Goal: Task Accomplishment & Management: Complete application form

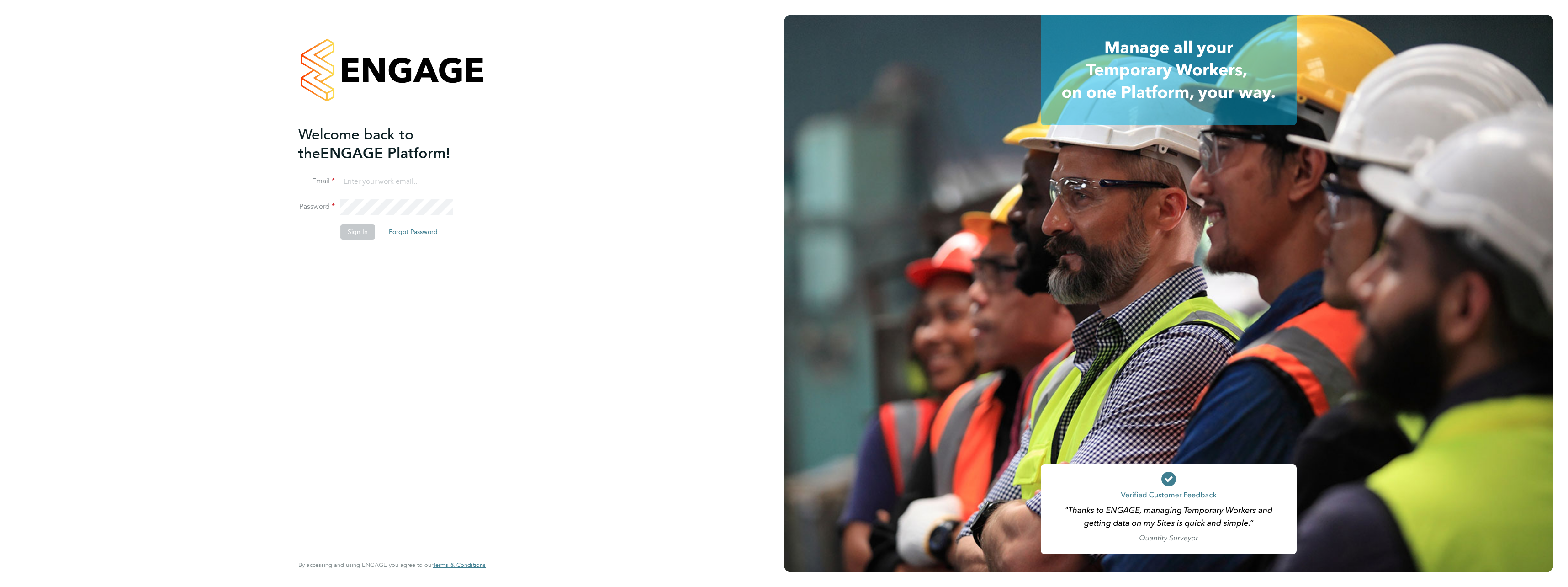
type input "daniel.silvester@countrysidepartnerships.com"
click at [331, 222] on li "Password" at bounding box center [387, 212] width 178 height 26
click at [351, 227] on button "Sign In" at bounding box center [357, 232] width 35 height 15
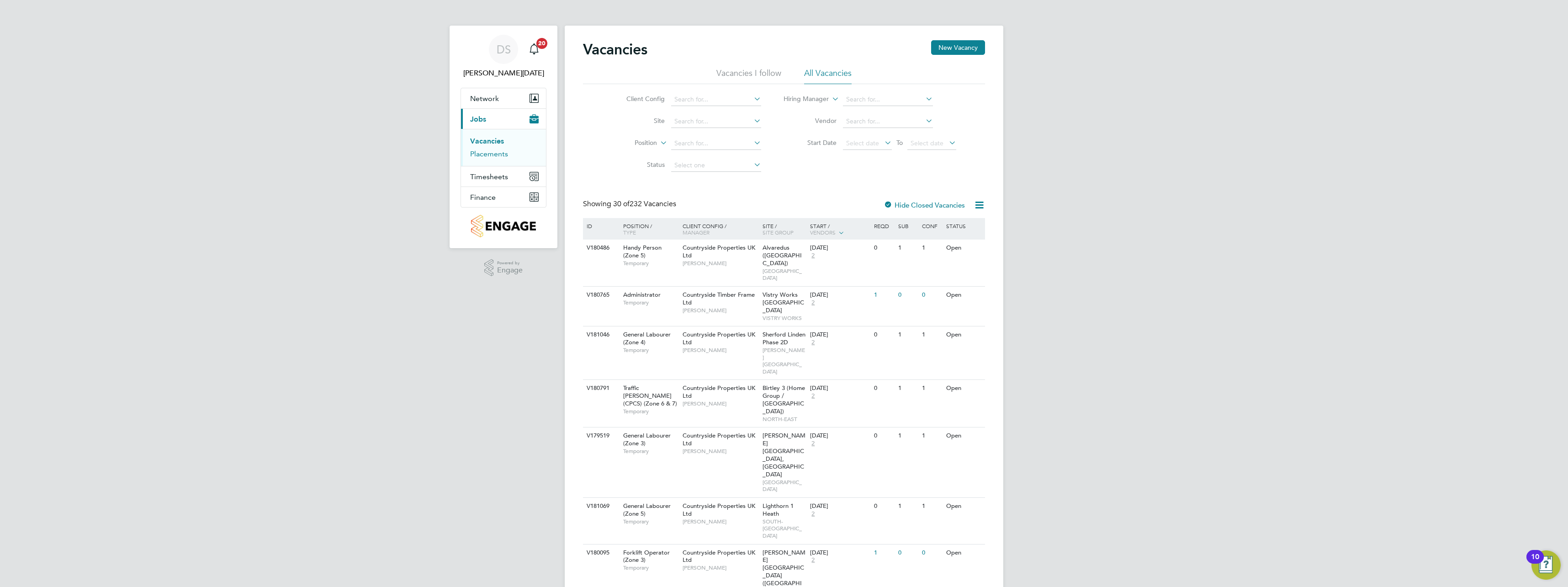
click at [492, 156] on link "Placements" at bounding box center [489, 153] width 38 height 9
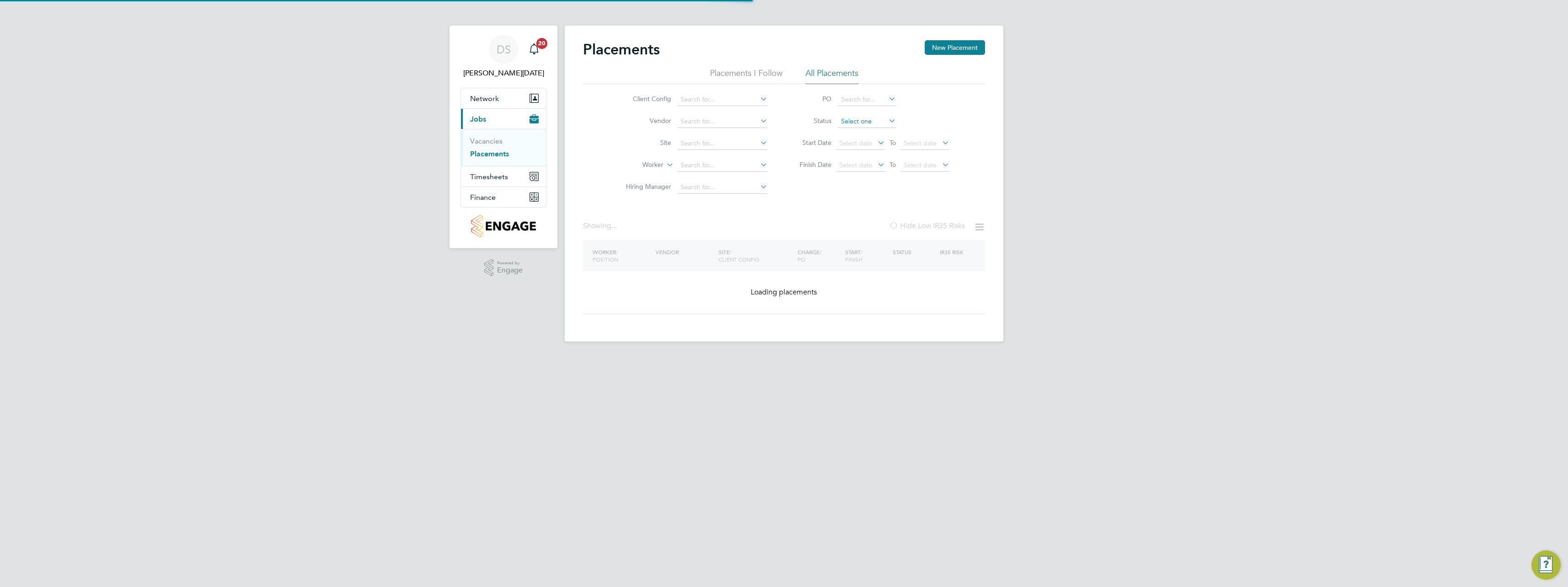
click at [861, 122] on input at bounding box center [867, 121] width 58 height 13
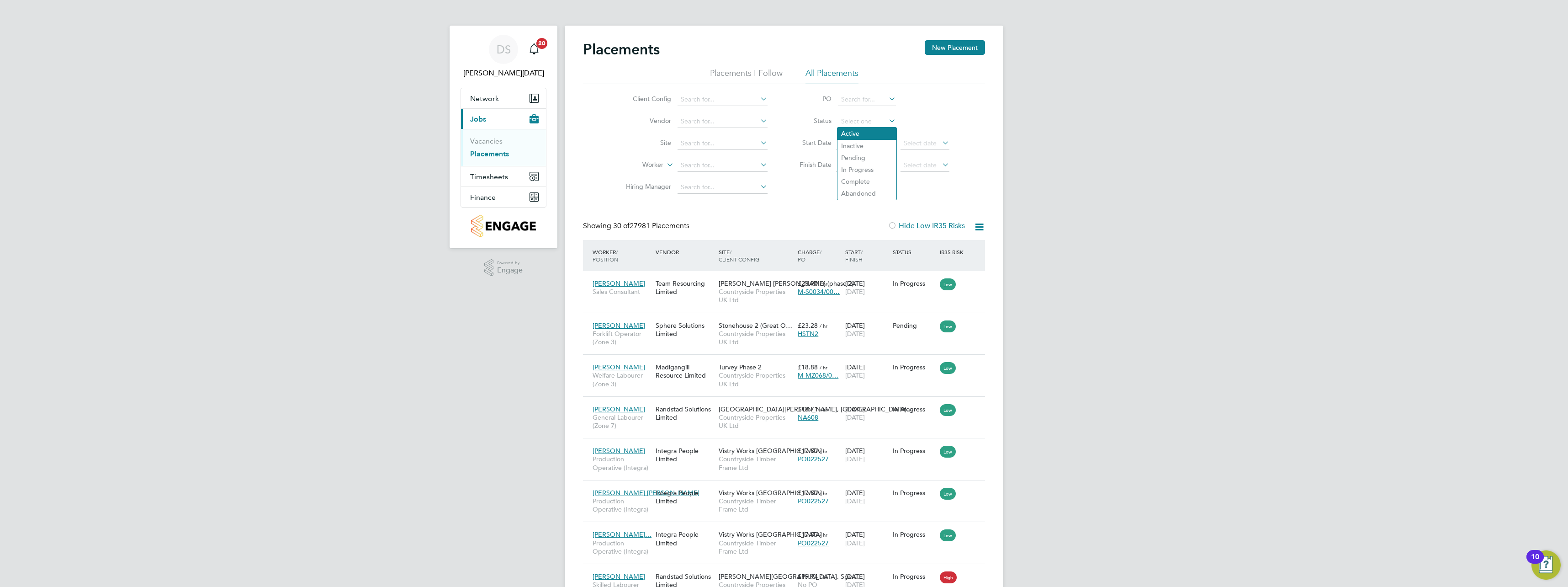
click at [864, 135] on li "Active" at bounding box center [867, 133] width 59 height 12
type input "Active"
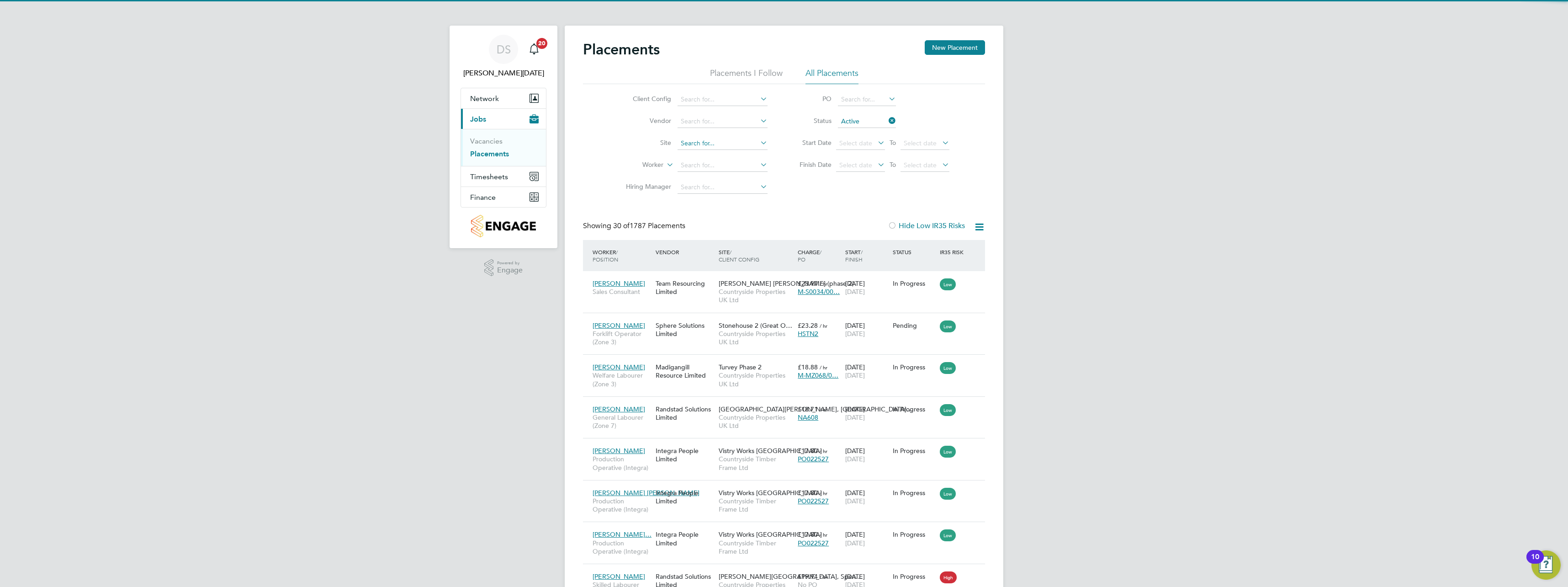
click at [712, 142] on input at bounding box center [723, 143] width 90 height 13
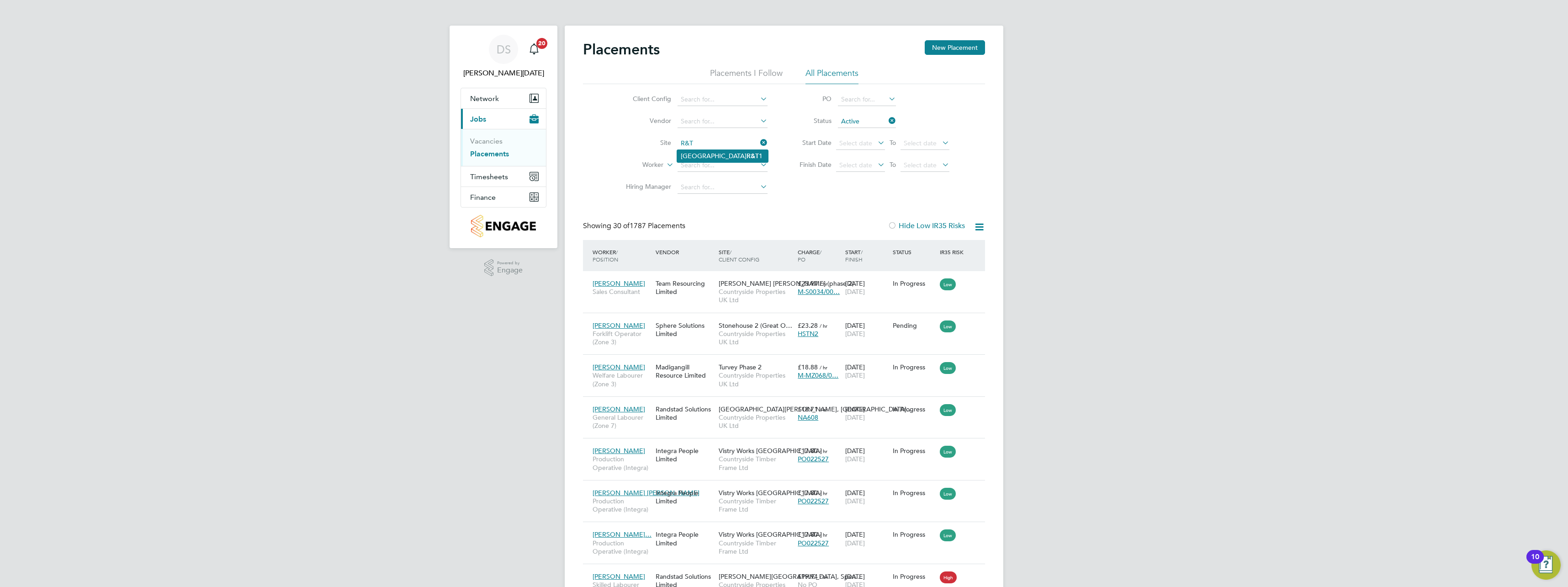
click at [709, 155] on li "Bishops Stortford Fields R&T 1" at bounding box center [722, 156] width 91 height 12
type input "Bishops Stortford Fields R&T1"
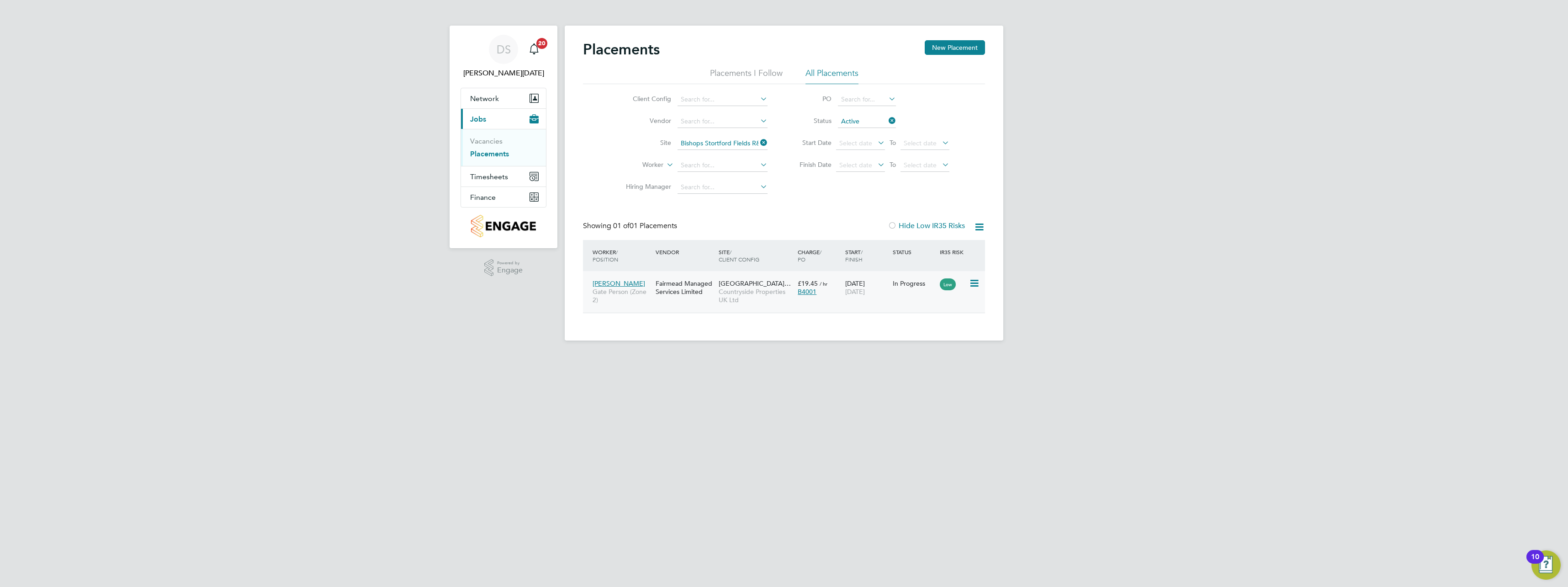
click at [971, 281] on icon at bounding box center [973, 283] width 9 height 11
click at [942, 367] on li "Abandon" at bounding box center [946, 366] width 65 height 13
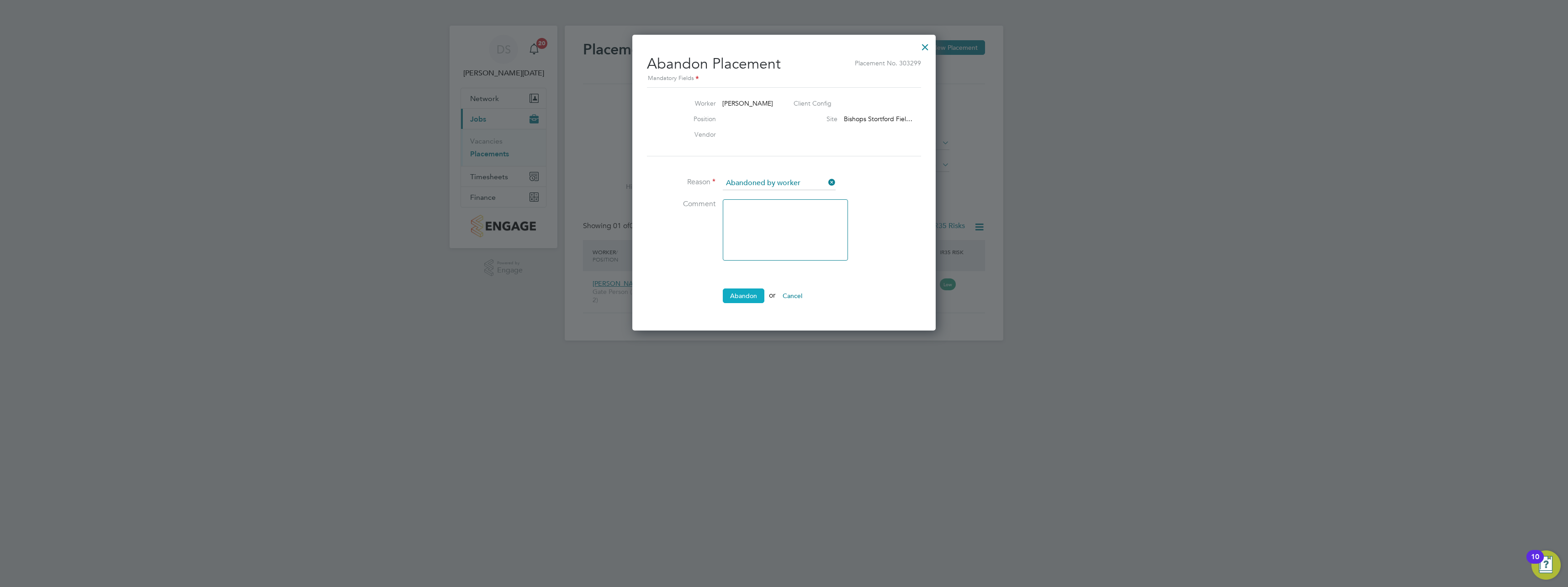
click at [744, 297] on button "Abandon" at bounding box center [743, 296] width 41 height 15
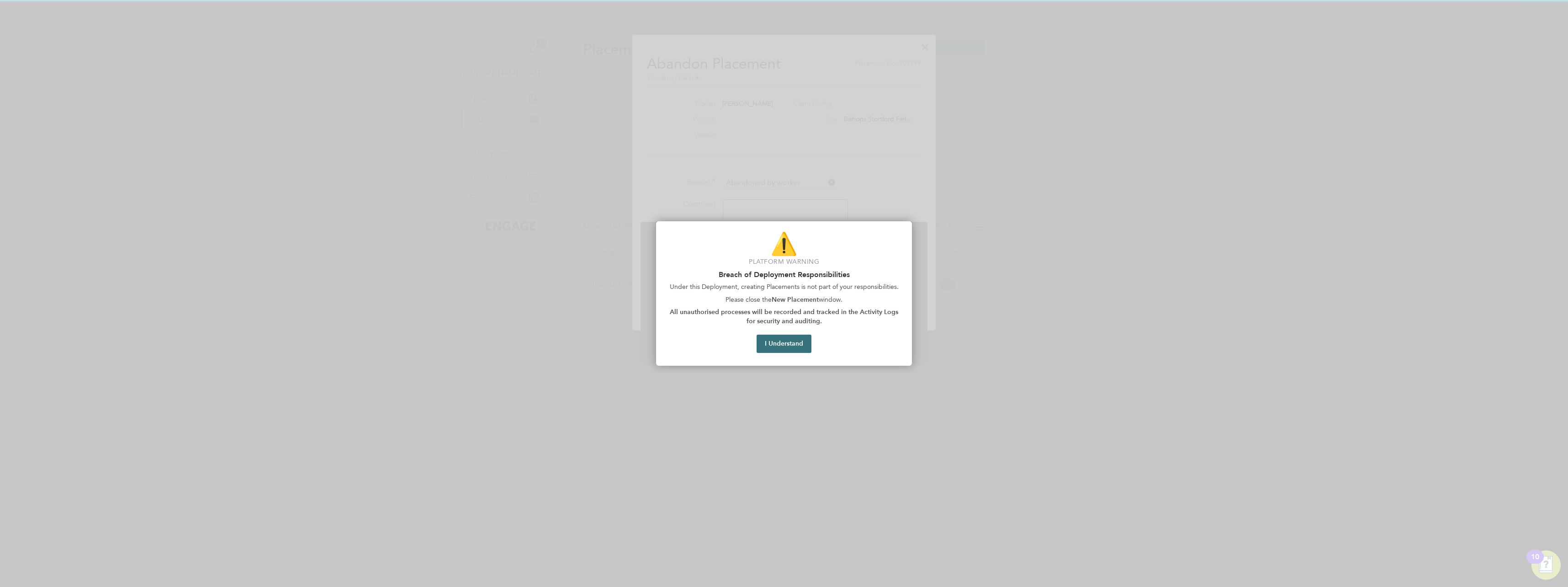
click at [788, 343] on button "I Understand" at bounding box center [784, 343] width 55 height 18
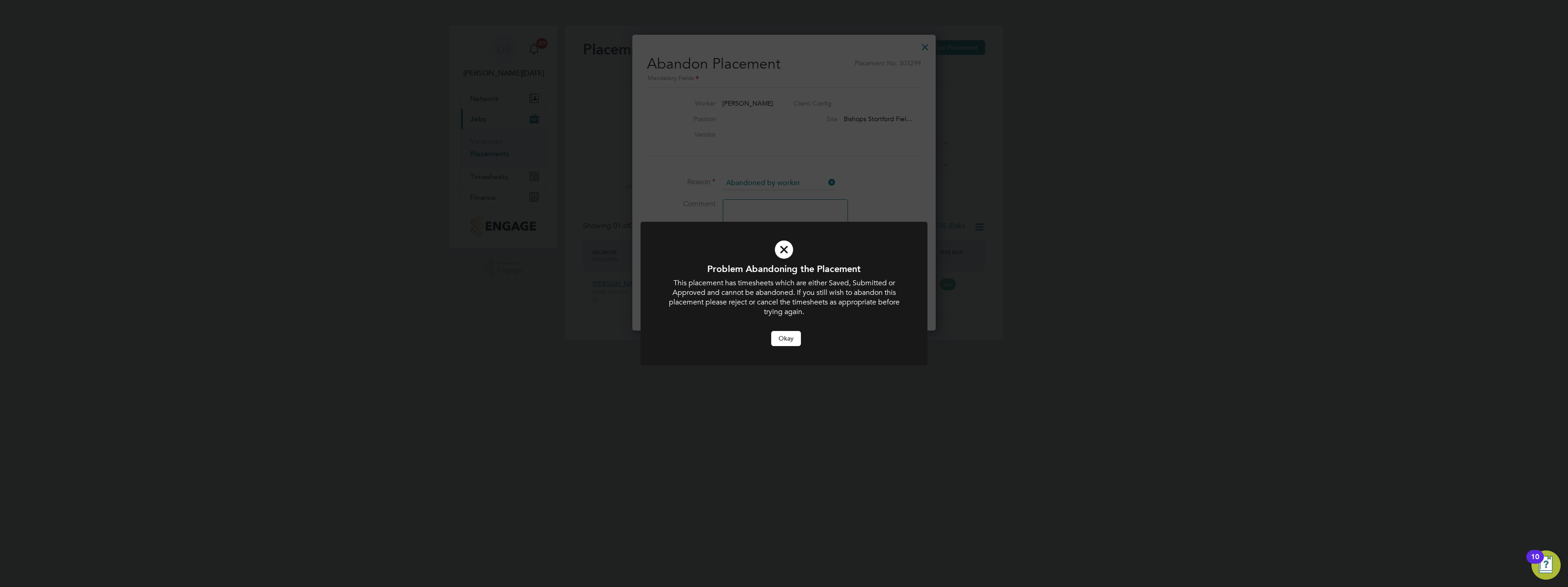
click at [869, 315] on div "This placement has timesheets which are either Saved, Submitted or Approved and…" at bounding box center [784, 297] width 237 height 38
click at [1038, 306] on div "Problem Abandoning the Placement This placement has timesheets which are either…" at bounding box center [784, 294] width 1568 height 587
click at [785, 241] on icon at bounding box center [784, 250] width 237 height 36
click at [785, 336] on button "Okay" at bounding box center [786, 338] width 30 height 15
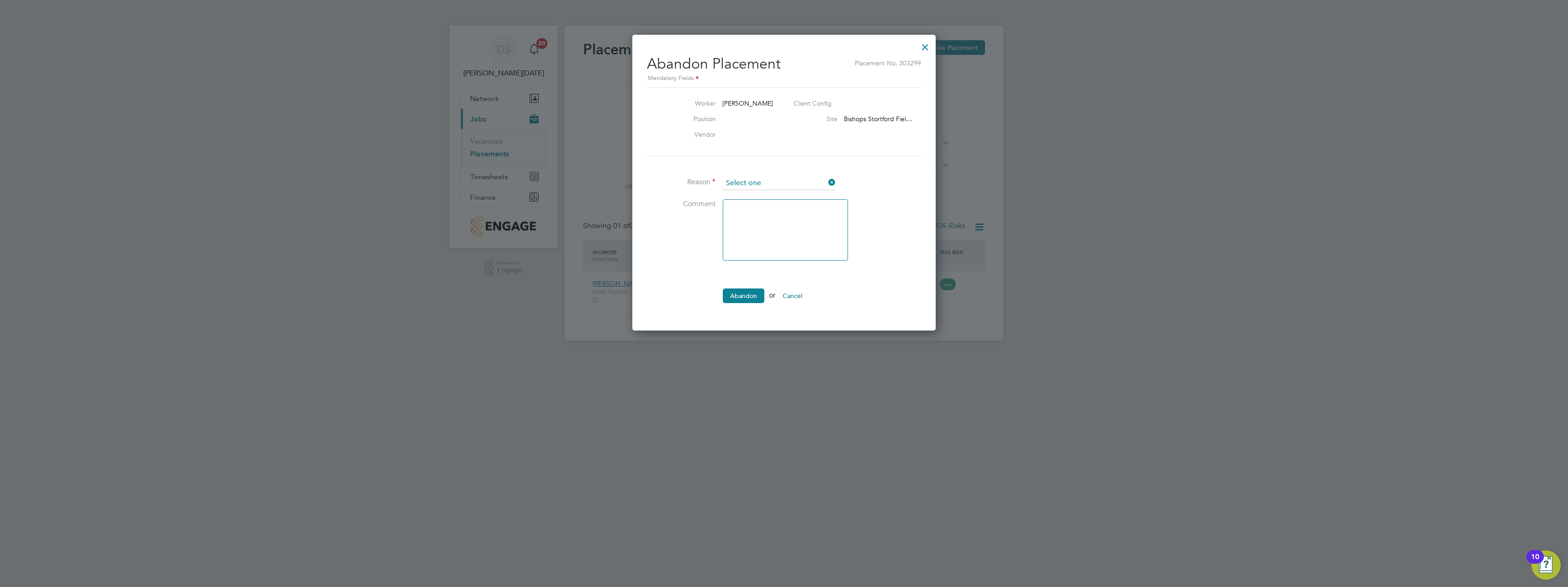
click at [789, 177] on input at bounding box center [779, 183] width 113 height 14
click at [776, 209] on li "Abandoned by hirer" at bounding box center [779, 207] width 114 height 12
type input "Abandoned by hirer"
click at [743, 294] on button "Abandon" at bounding box center [743, 296] width 41 height 15
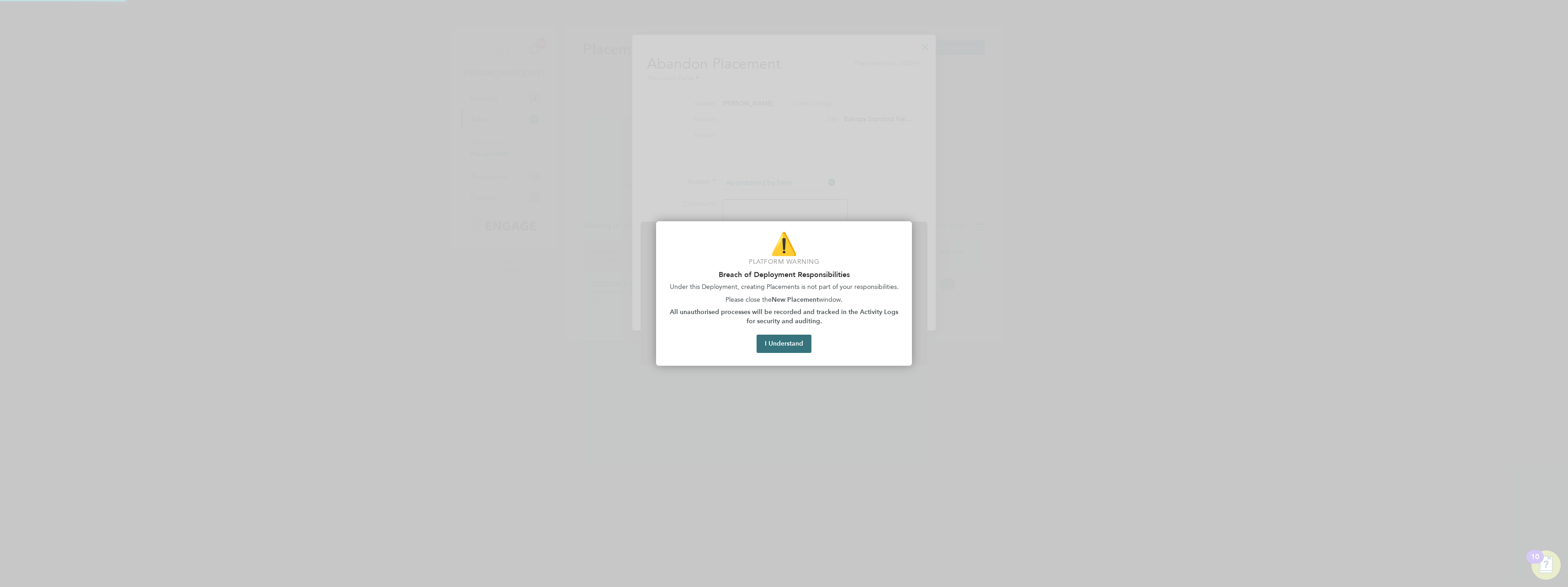
click at [790, 340] on button "I Understand" at bounding box center [784, 343] width 55 height 18
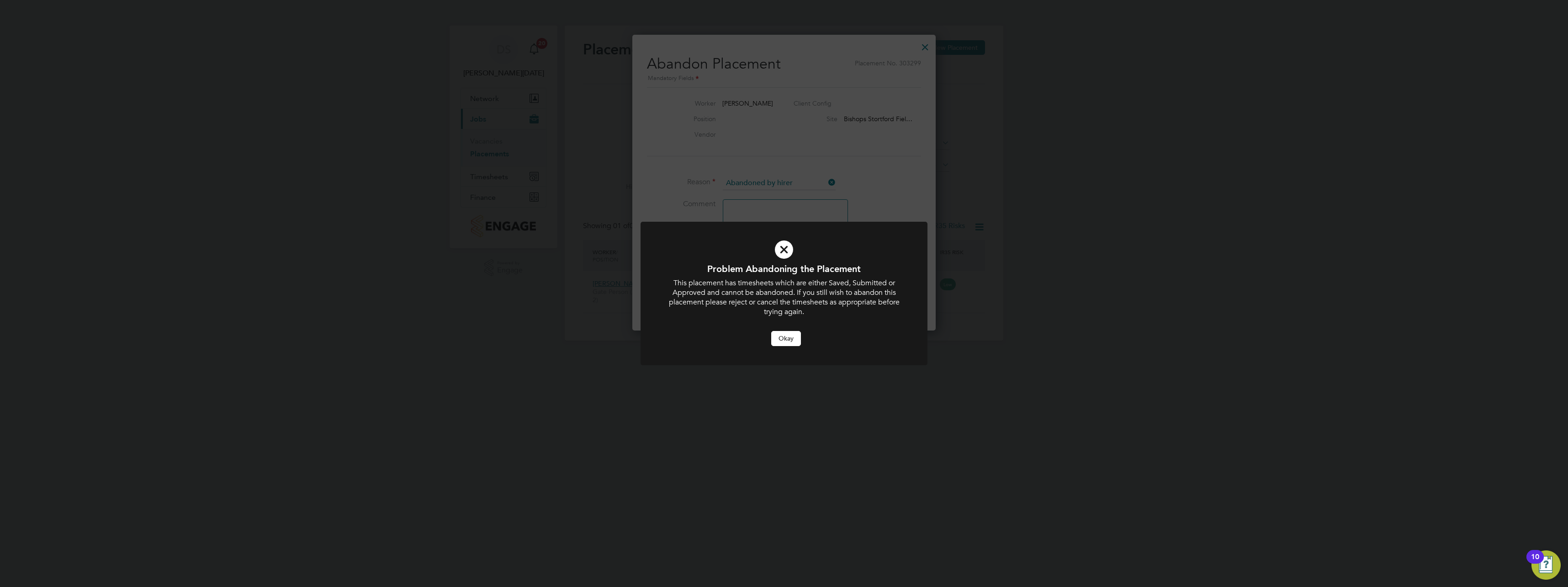
click at [790, 340] on button "Okay" at bounding box center [786, 338] width 30 height 15
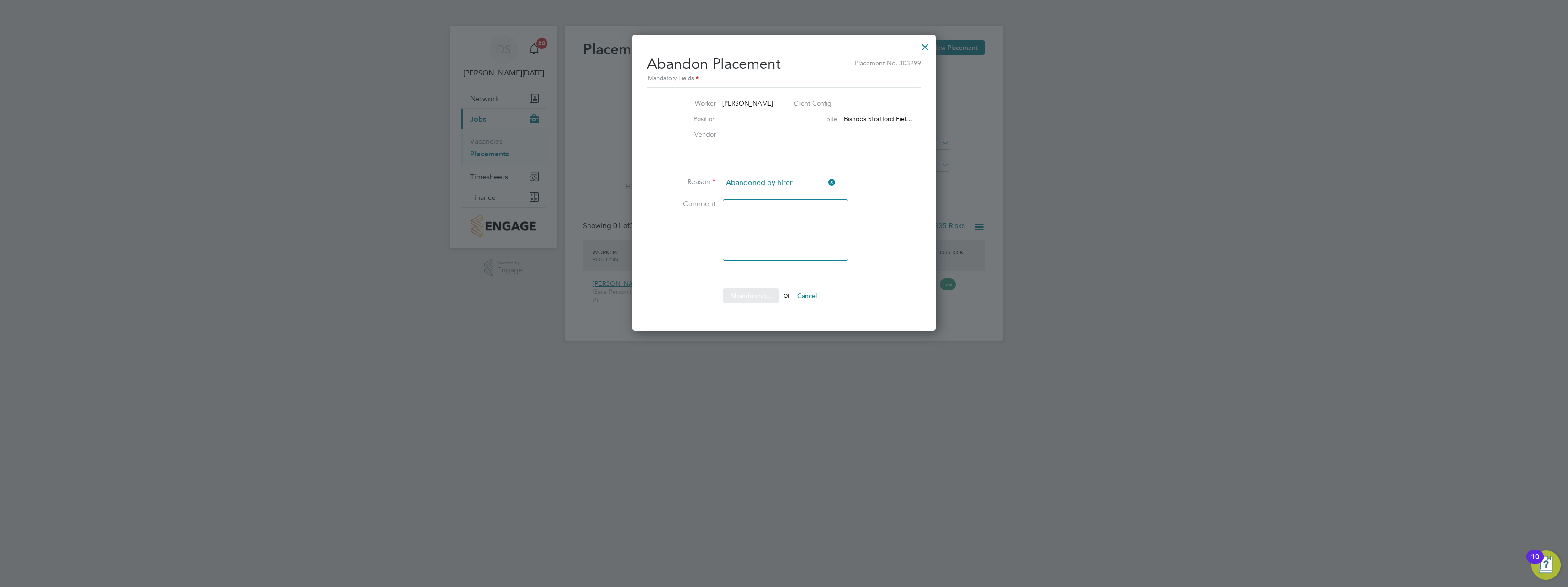
click at [808, 360] on div at bounding box center [784, 294] width 1568 height 587
click at [801, 296] on button "Cancel" at bounding box center [793, 296] width 34 height 15
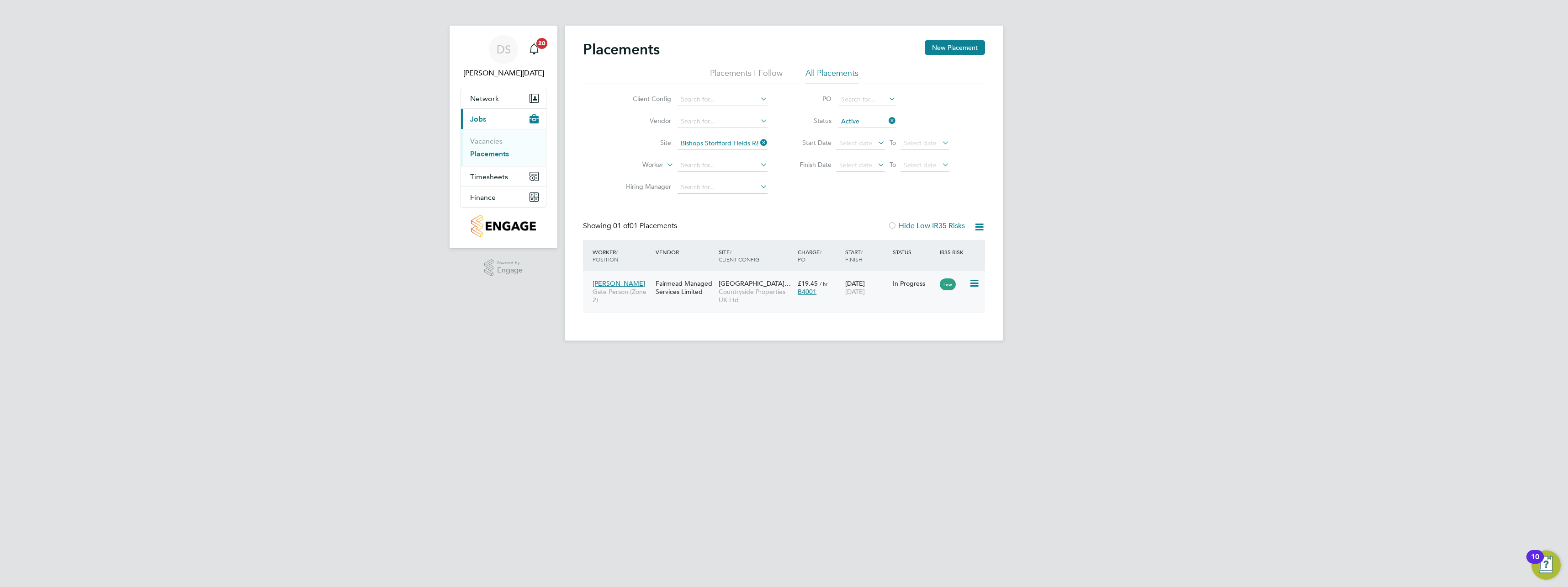
click at [974, 281] on icon at bounding box center [973, 283] width 9 height 11
click at [877, 336] on div "Placements New Placement Placements I Follow All Placements Client Config Vendo…" at bounding box center [784, 183] width 439 height 315
click at [474, 139] on link "Vacancies" at bounding box center [486, 141] width 32 height 9
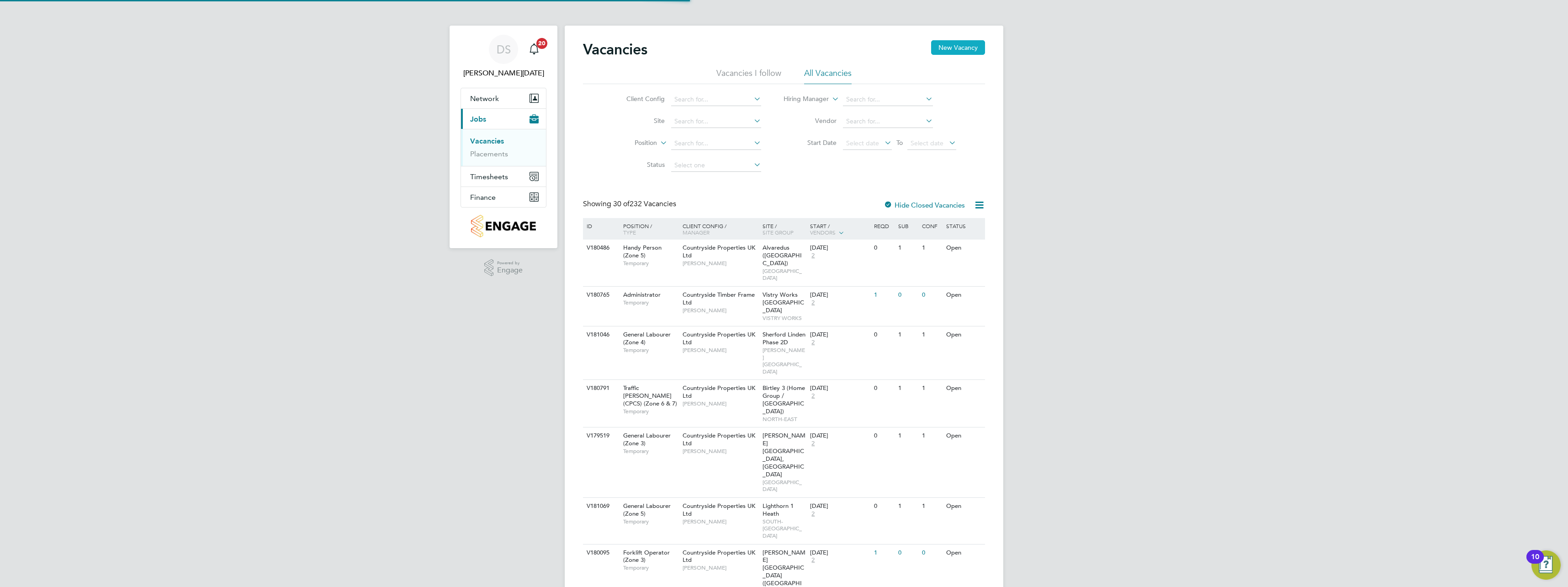
click at [962, 55] on button "New Vacancy" at bounding box center [958, 47] width 54 height 15
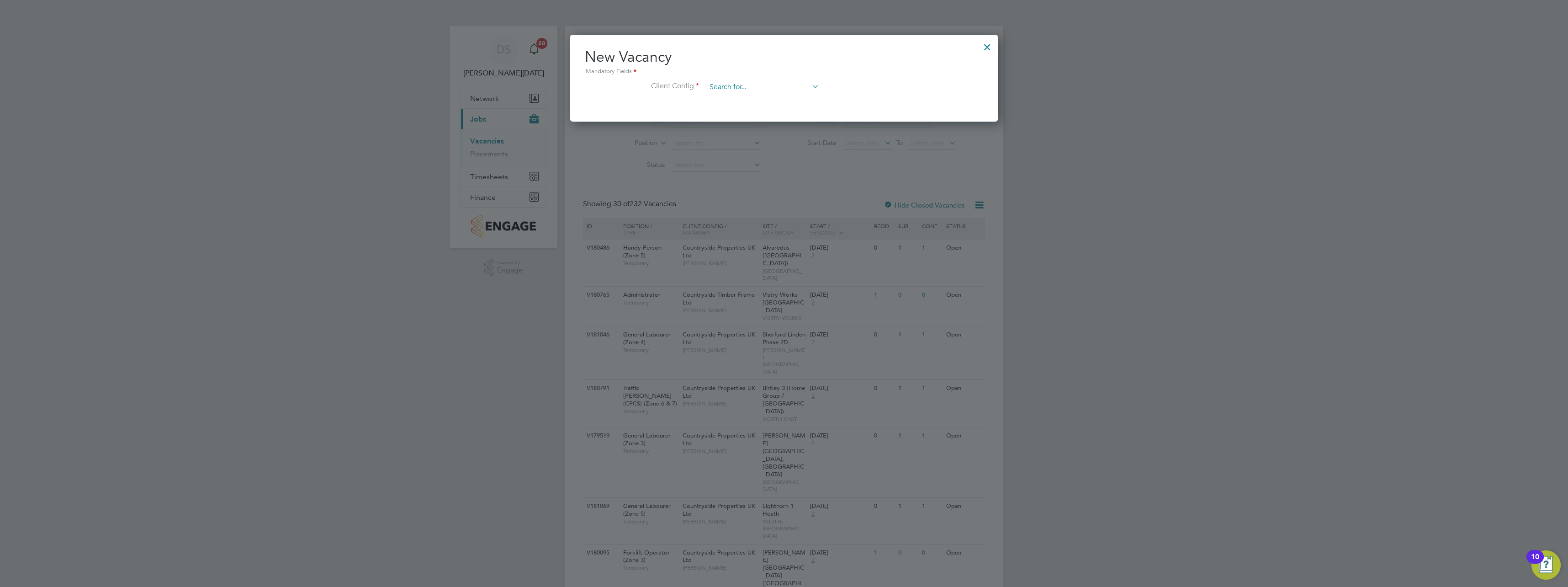
click at [793, 83] on input at bounding box center [762, 87] width 113 height 14
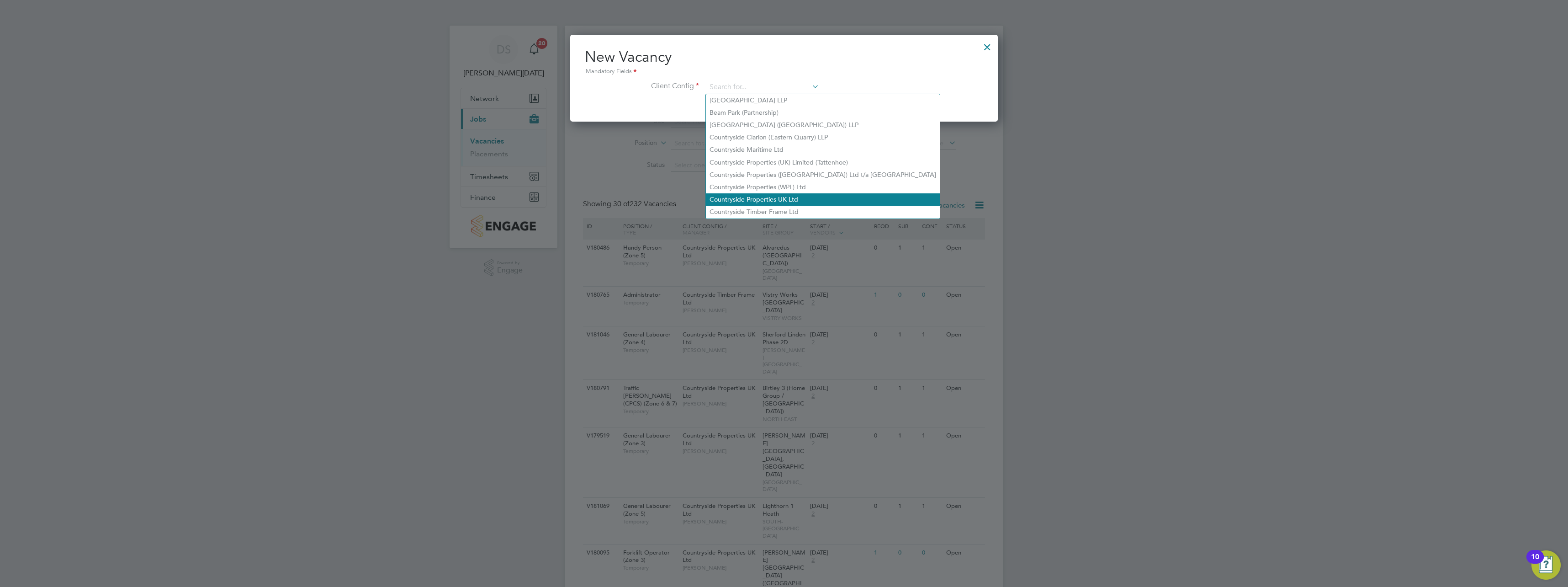
click at [810, 196] on li "Countryside Properties UK Ltd" at bounding box center [823, 199] width 234 height 12
type input "Countryside Properties UK Ltd"
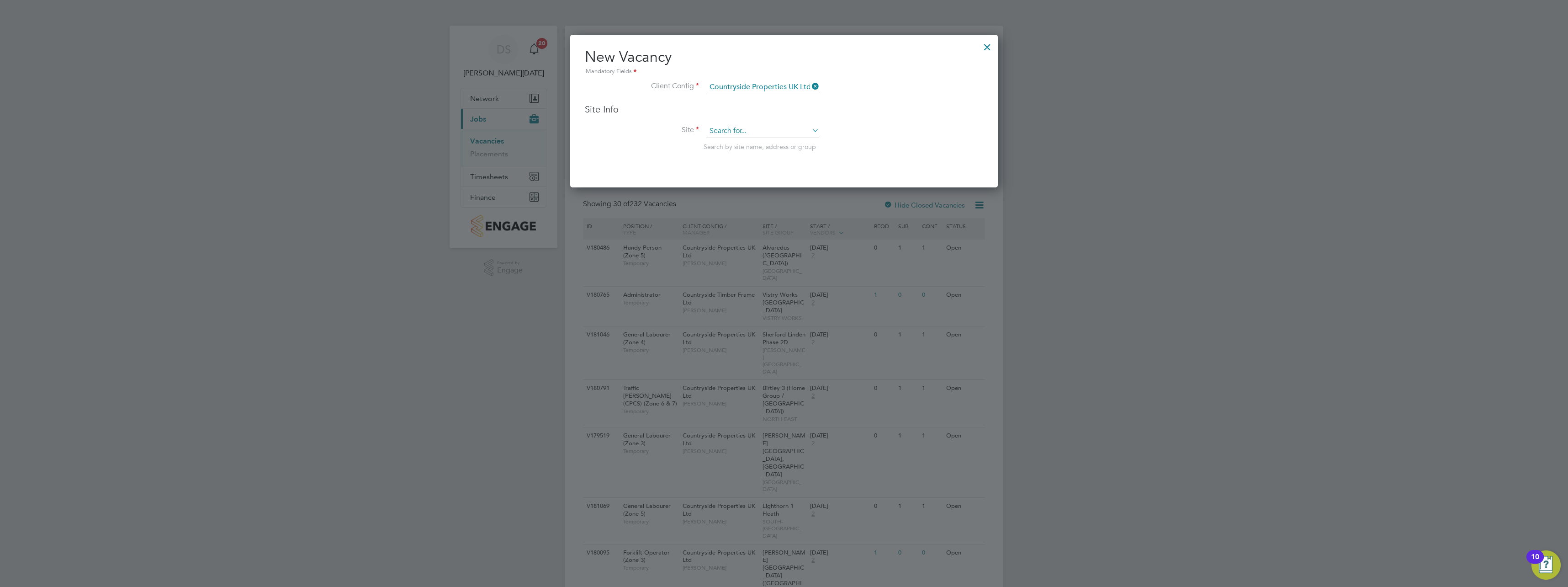
click at [782, 136] on input at bounding box center [762, 131] width 113 height 14
click at [776, 138] on li "Bishops Stortford Fields R&T 1" at bounding box center [763, 144] width 114 height 12
type input "Bishops Stortford Fields R&T1"
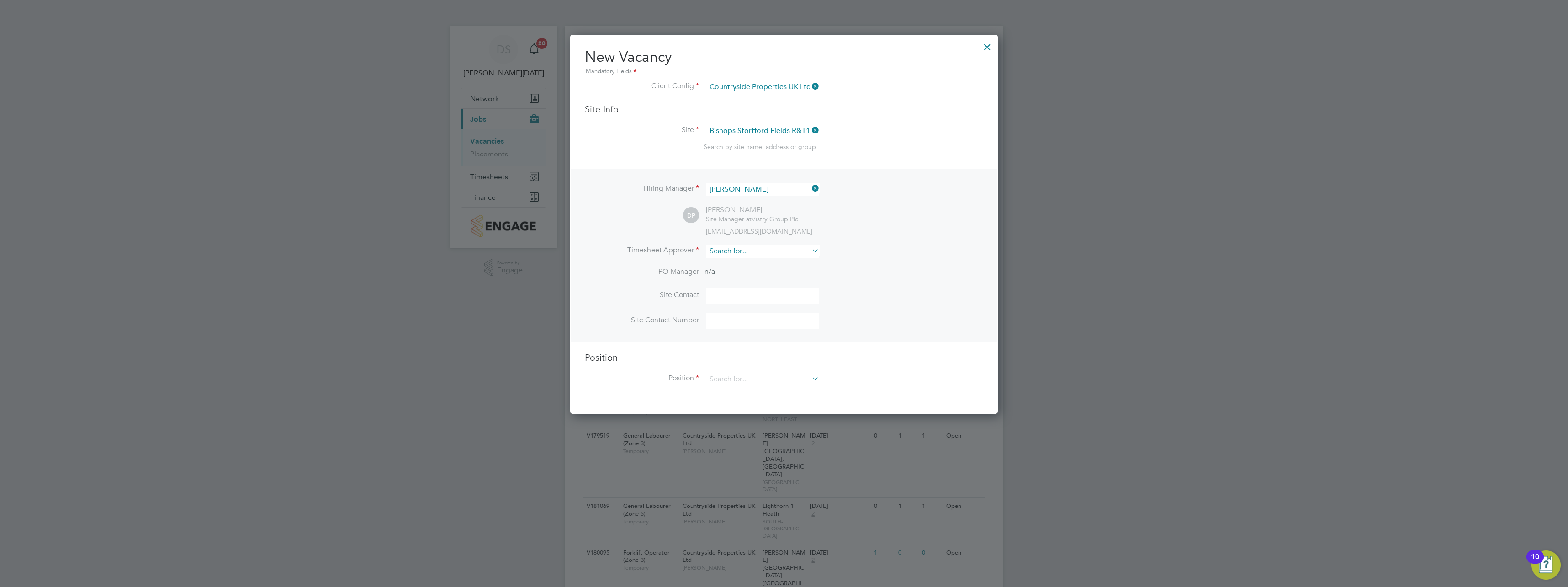
click at [748, 247] on input at bounding box center [762, 251] width 113 height 13
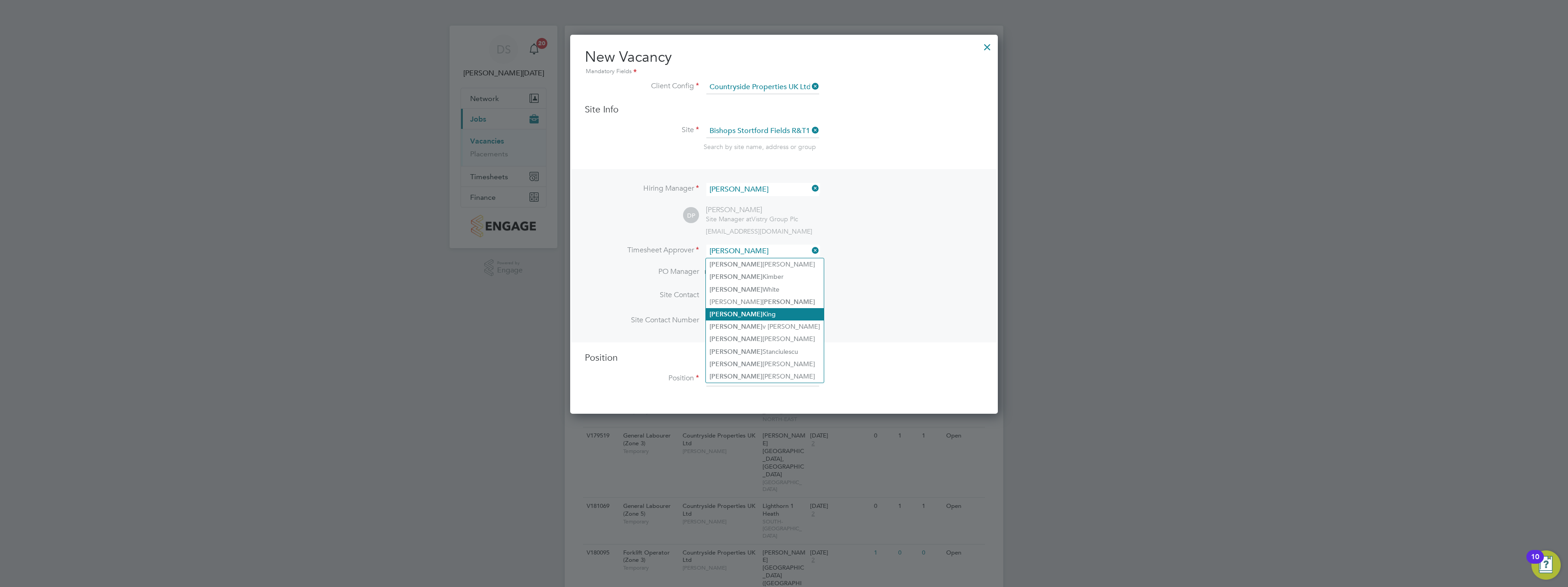
click at [762, 316] on li "[PERSON_NAME]" at bounding box center [765, 314] width 118 height 12
type input "[PERSON_NAME]"
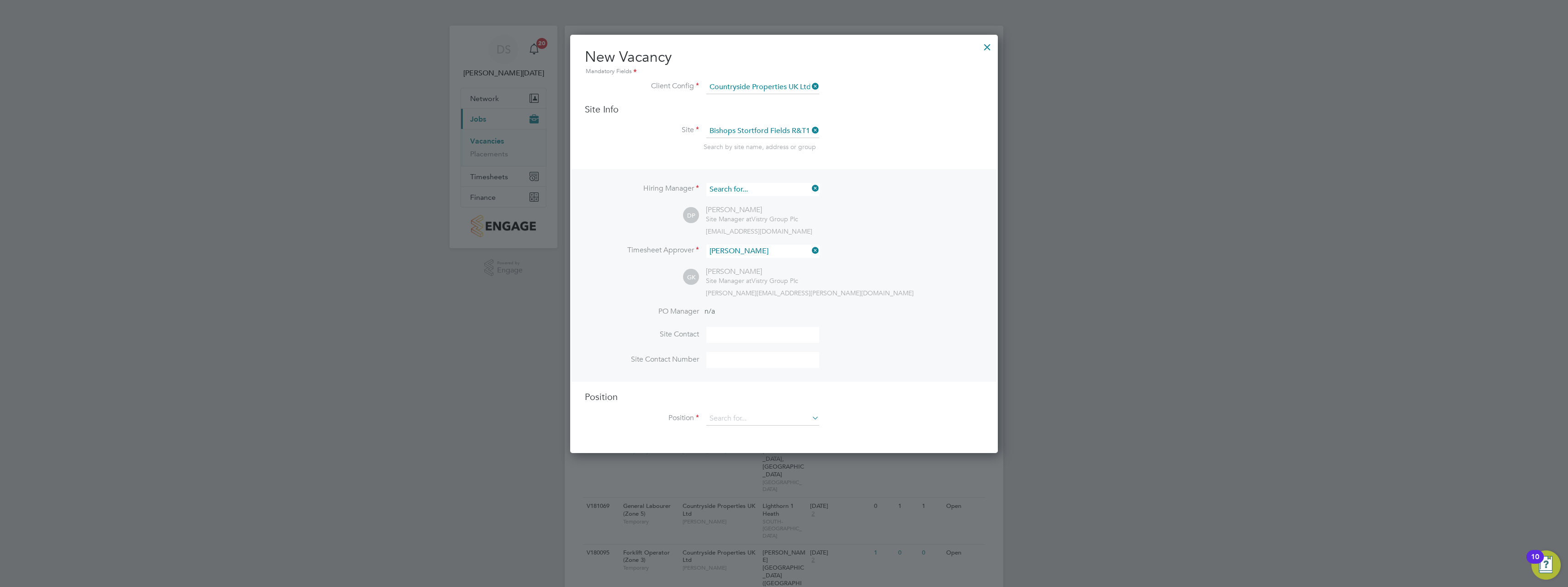
click at [752, 186] on input at bounding box center [762, 189] width 113 height 13
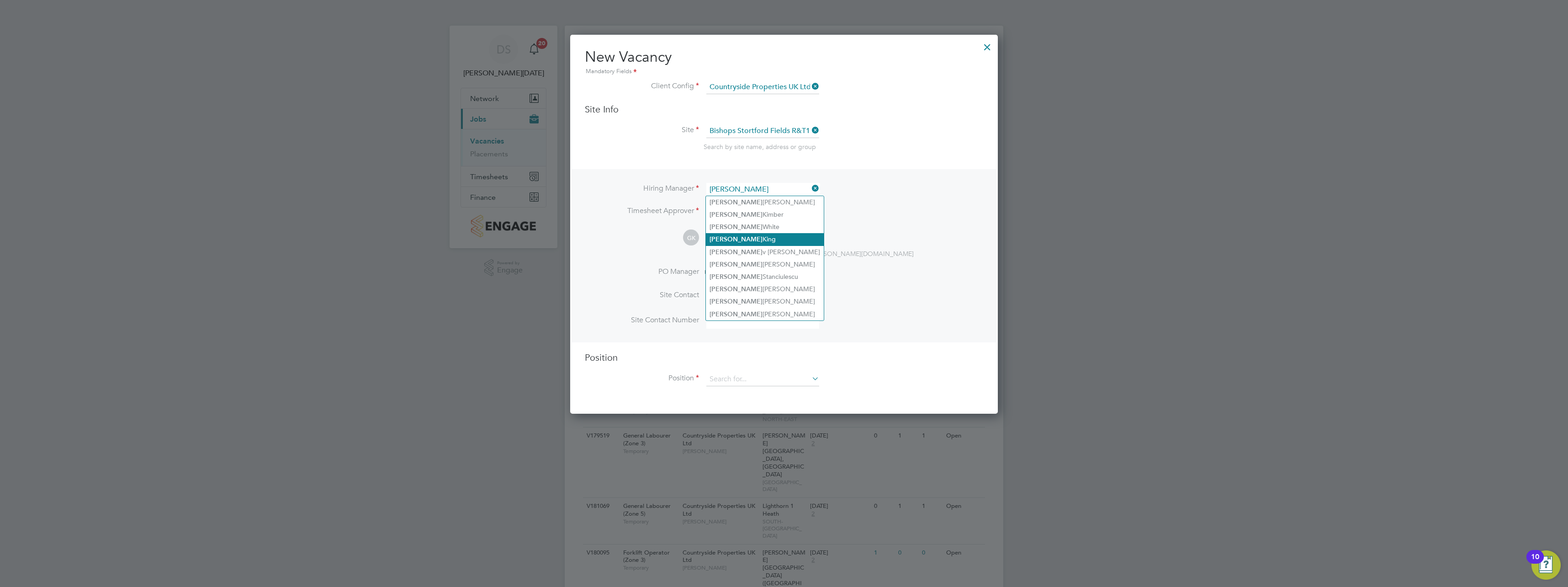
click at [763, 234] on li "[PERSON_NAME]" at bounding box center [765, 239] width 118 height 12
type input "[PERSON_NAME]"
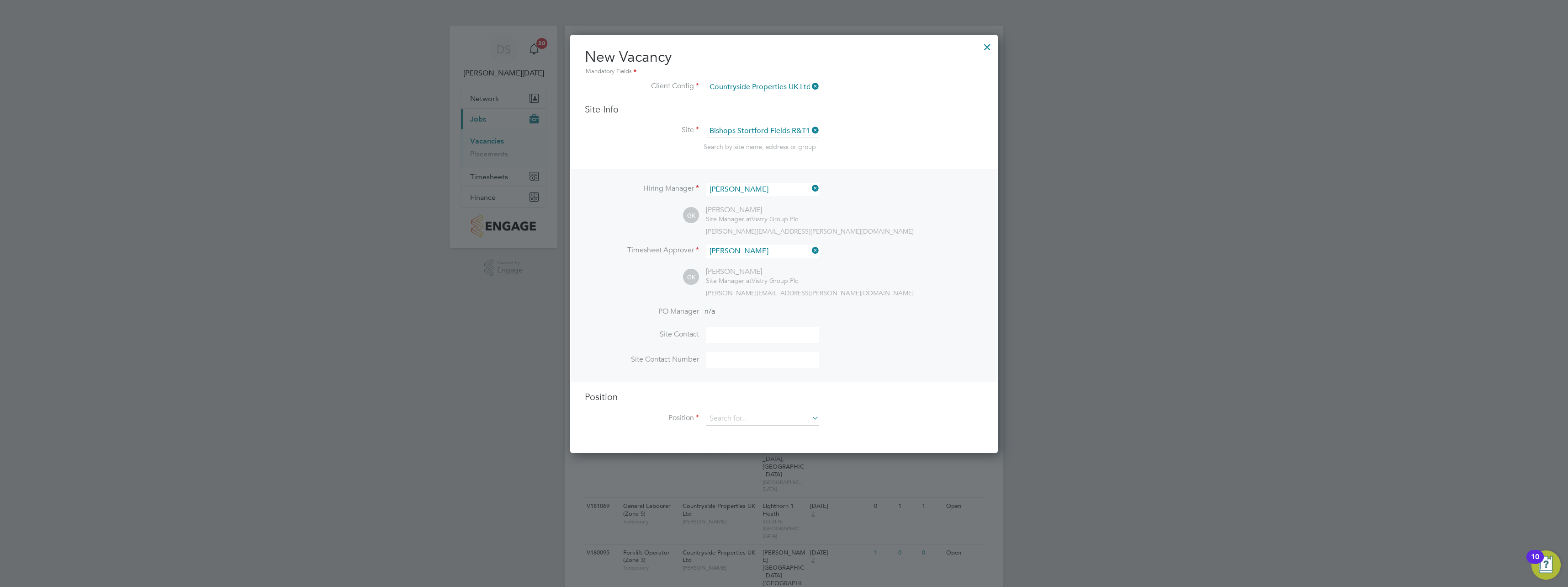
scroll to position [420, 428]
click at [750, 415] on input at bounding box center [762, 418] width 113 height 14
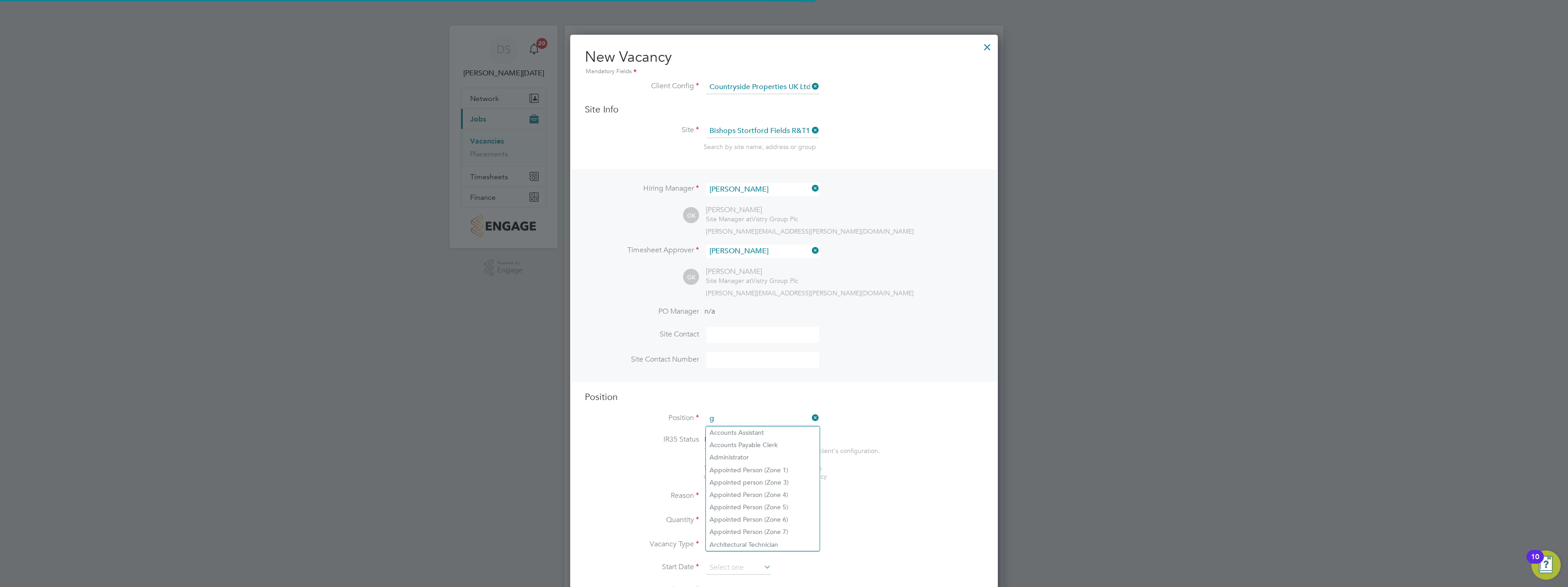
scroll to position [1313, 428]
click at [748, 441] on li "Gate Person (Zone 2)" at bounding box center [763, 445] width 114 height 12
type input "Gate Person (Zone 2)"
type textarea "- Welcoming visitors and signing visitors in and out of site - Checking CSCS ca…"
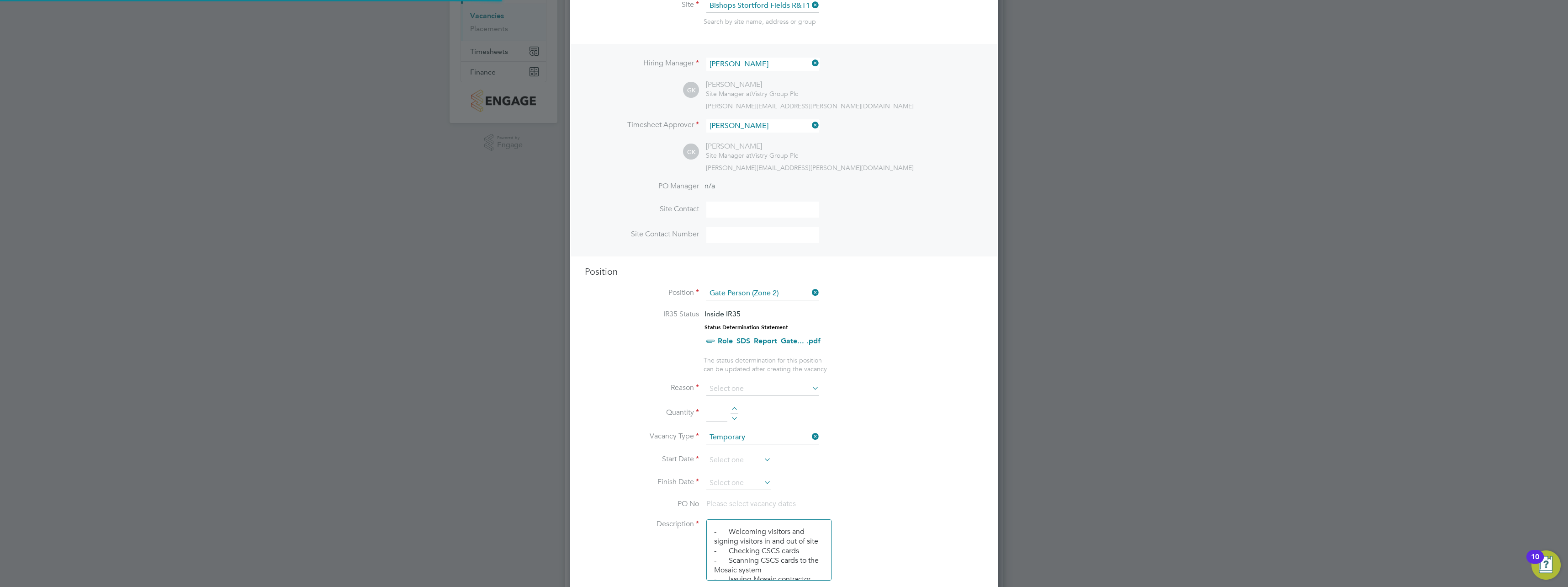
scroll to position [137, 0]
click at [758, 380] on input at bounding box center [762, 377] width 113 height 14
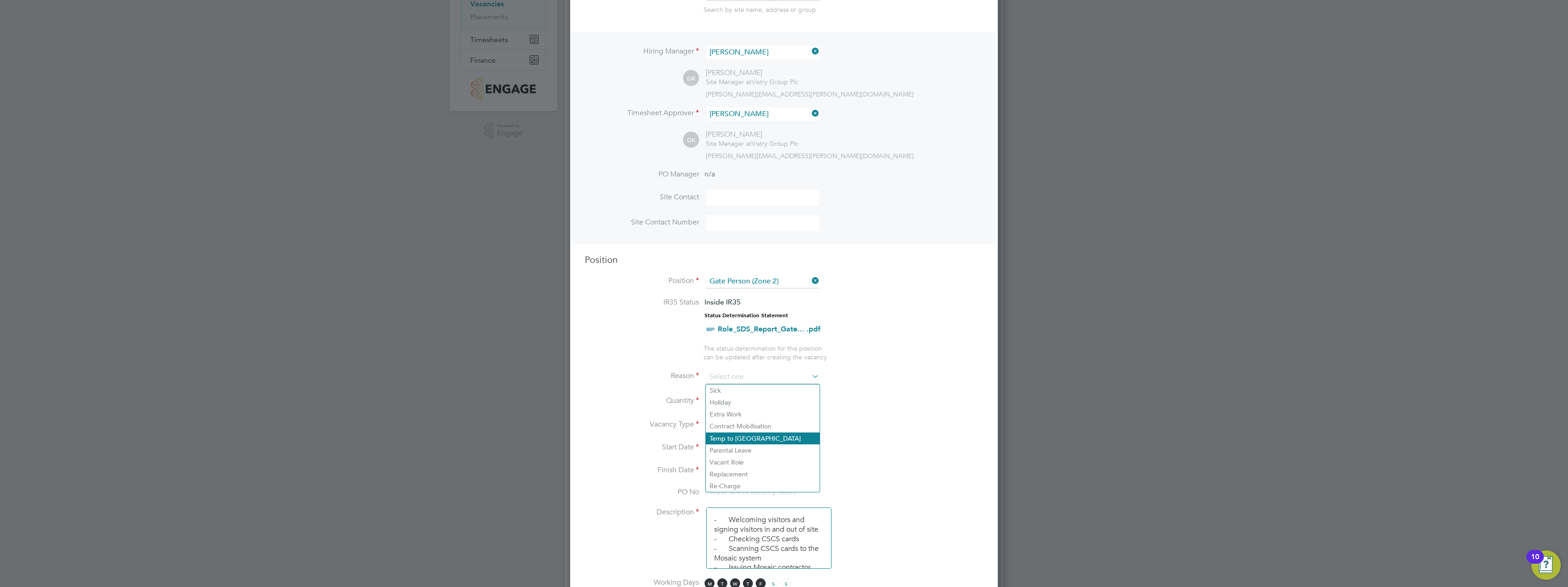
click at [736, 435] on li "Temp to [GEOGRAPHIC_DATA]" at bounding box center [763, 438] width 114 height 12
type input "Temp to [GEOGRAPHIC_DATA]"
click at [733, 395] on div at bounding box center [734, 398] width 8 height 7
type input "1"
click at [740, 375] on input at bounding box center [762, 377] width 113 height 14
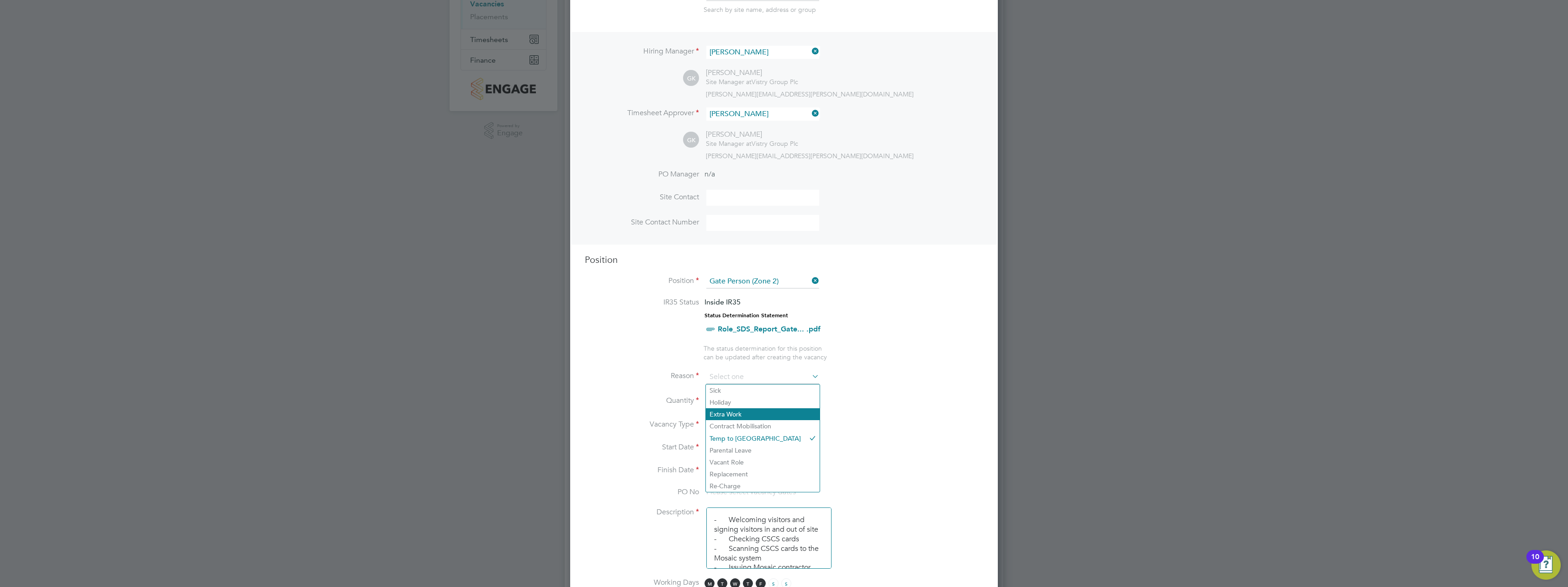
click at [738, 410] on li "Extra Work" at bounding box center [763, 414] width 114 height 12
type input "Extra Work"
click at [737, 448] on input at bounding box center [738, 448] width 65 height 14
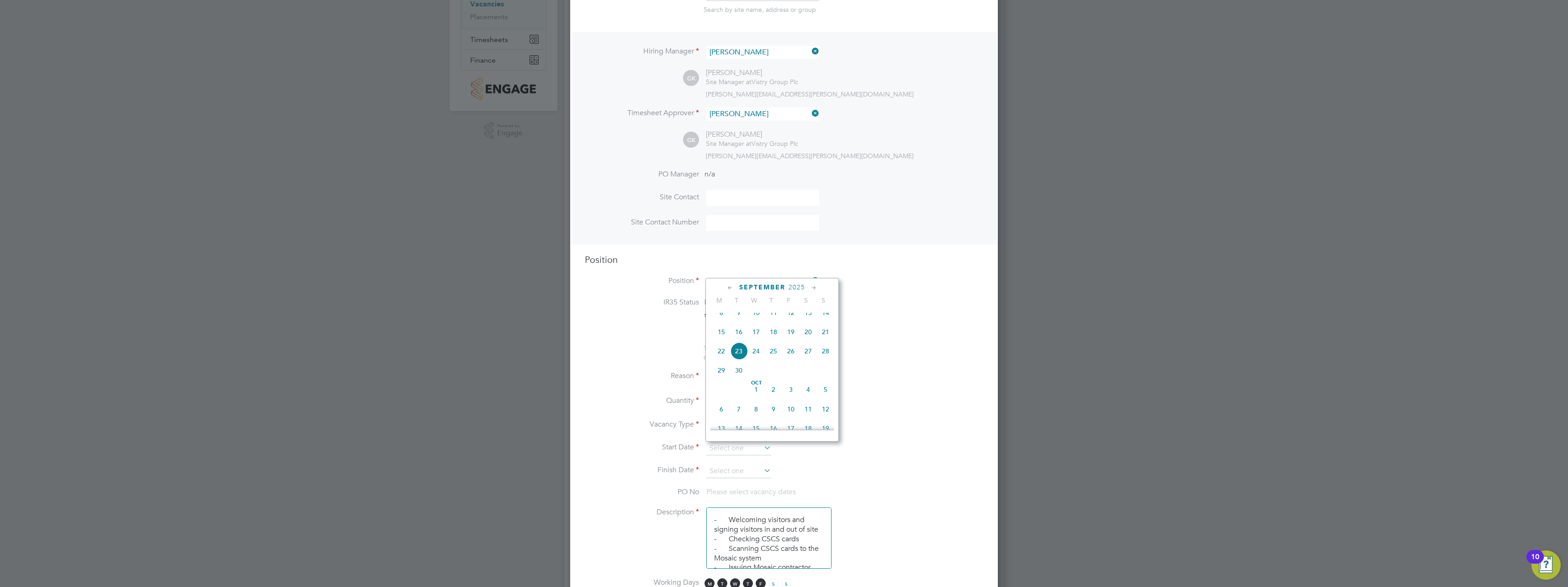
click at [724, 359] on span "22" at bounding box center [721, 351] width 18 height 18
type input "[DATE]"
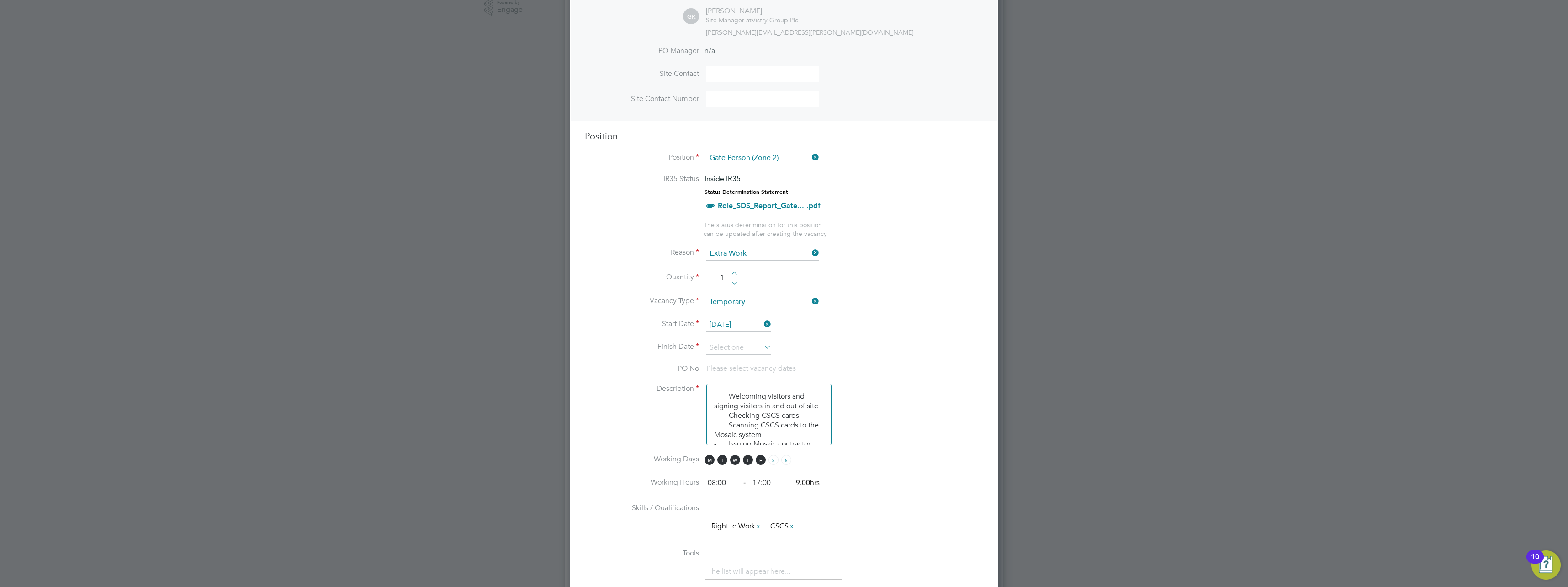
scroll to position [274, 0]
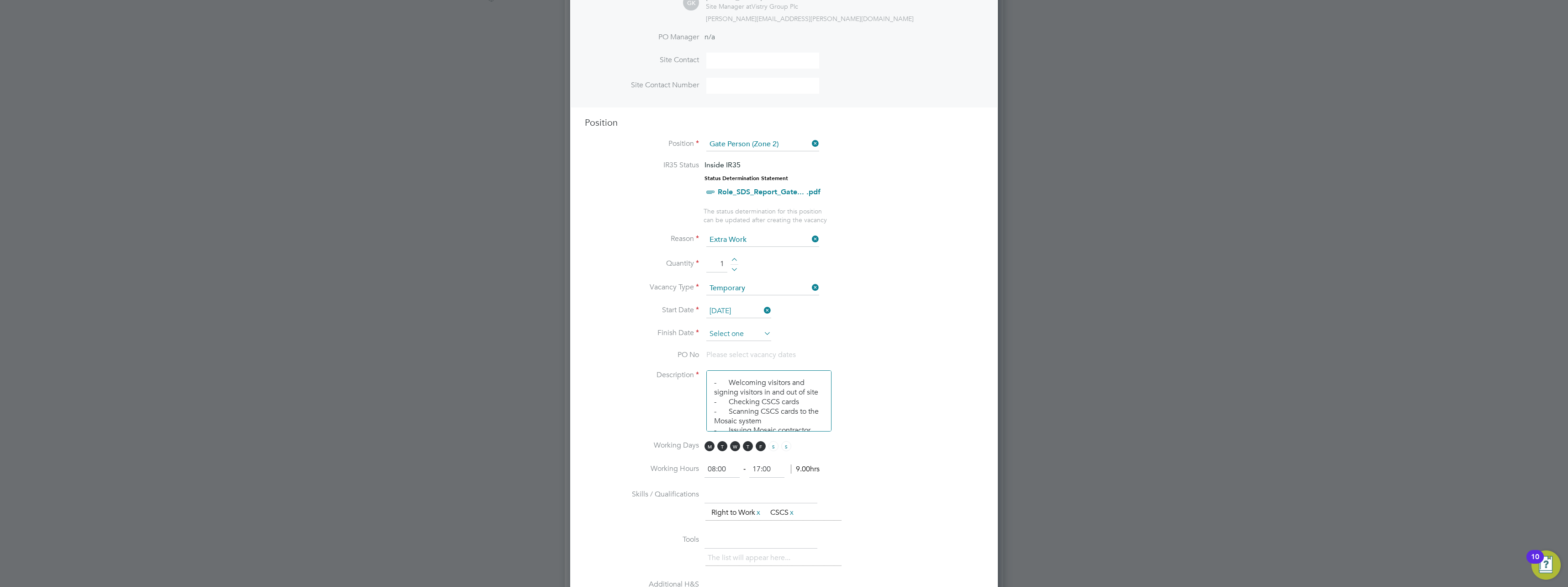
click at [731, 333] on input at bounding box center [738, 334] width 65 height 14
click at [814, 175] on icon at bounding box center [814, 174] width 9 height 10
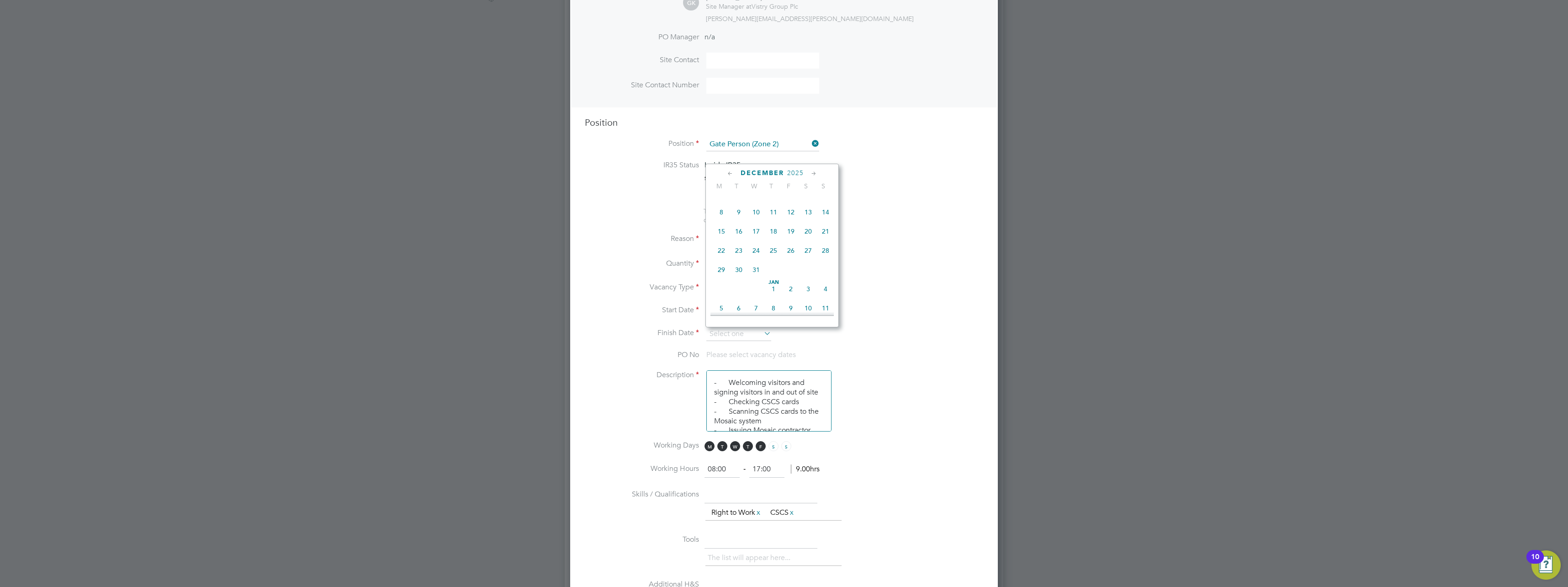
click at [814, 175] on icon at bounding box center [814, 174] width 9 height 10
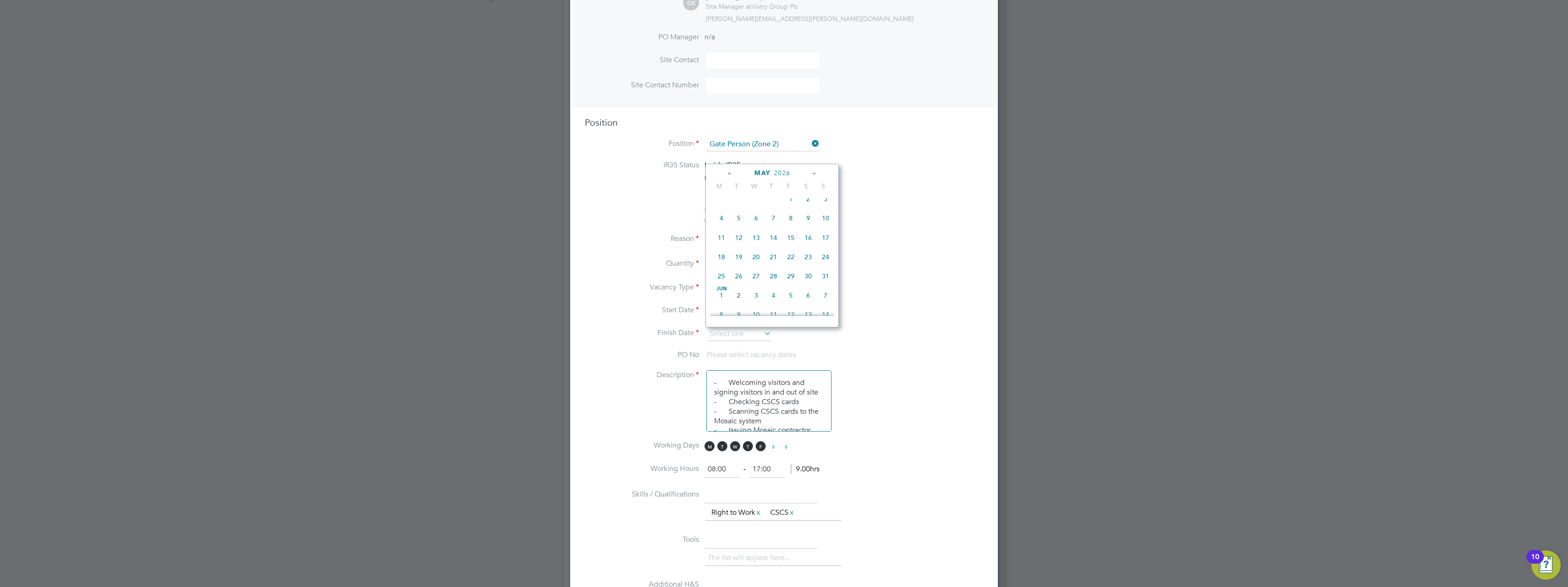
click at [814, 175] on icon at bounding box center [814, 174] width 9 height 10
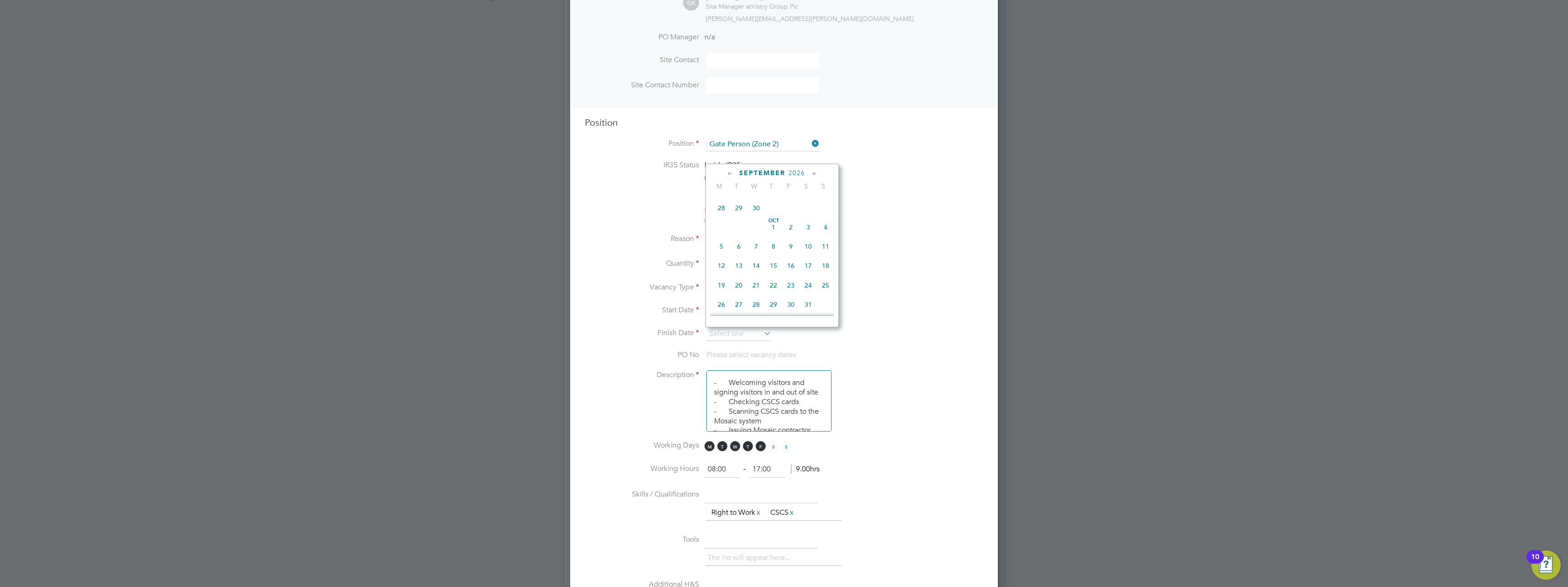
click at [814, 175] on icon at bounding box center [814, 174] width 9 height 10
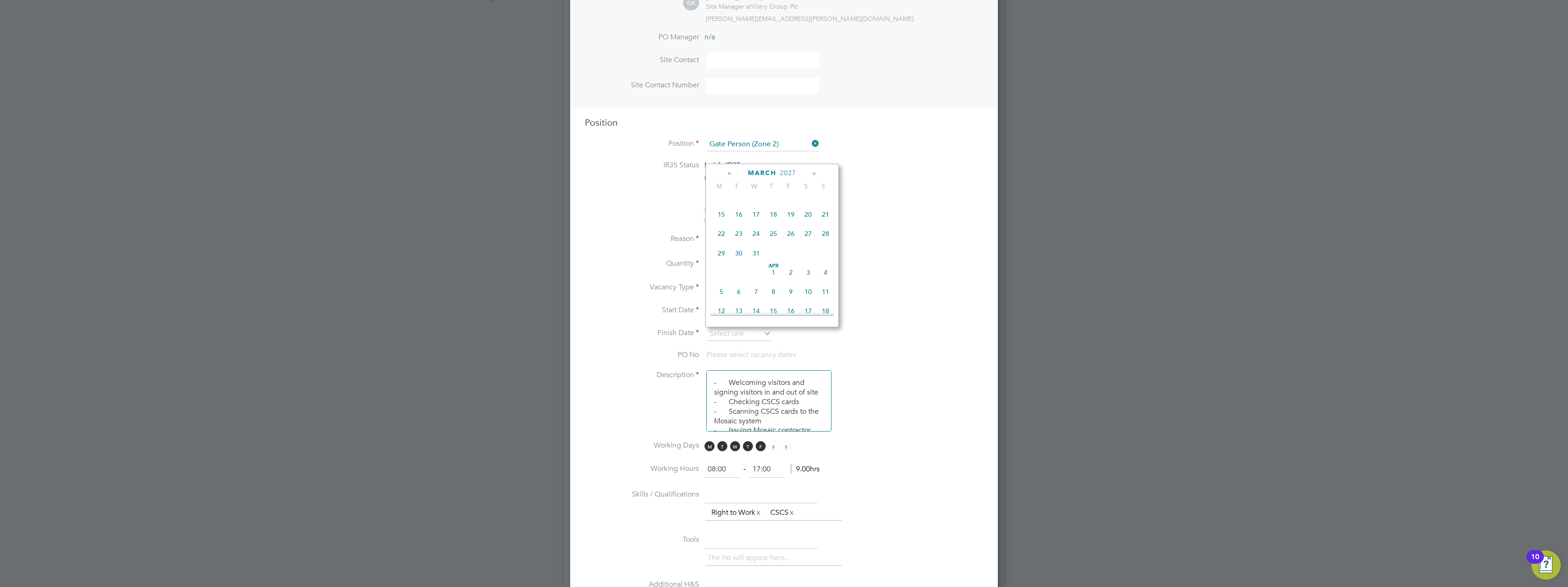
click at [814, 175] on icon at bounding box center [814, 174] width 9 height 10
click at [735, 173] on icon at bounding box center [730, 174] width 9 height 10
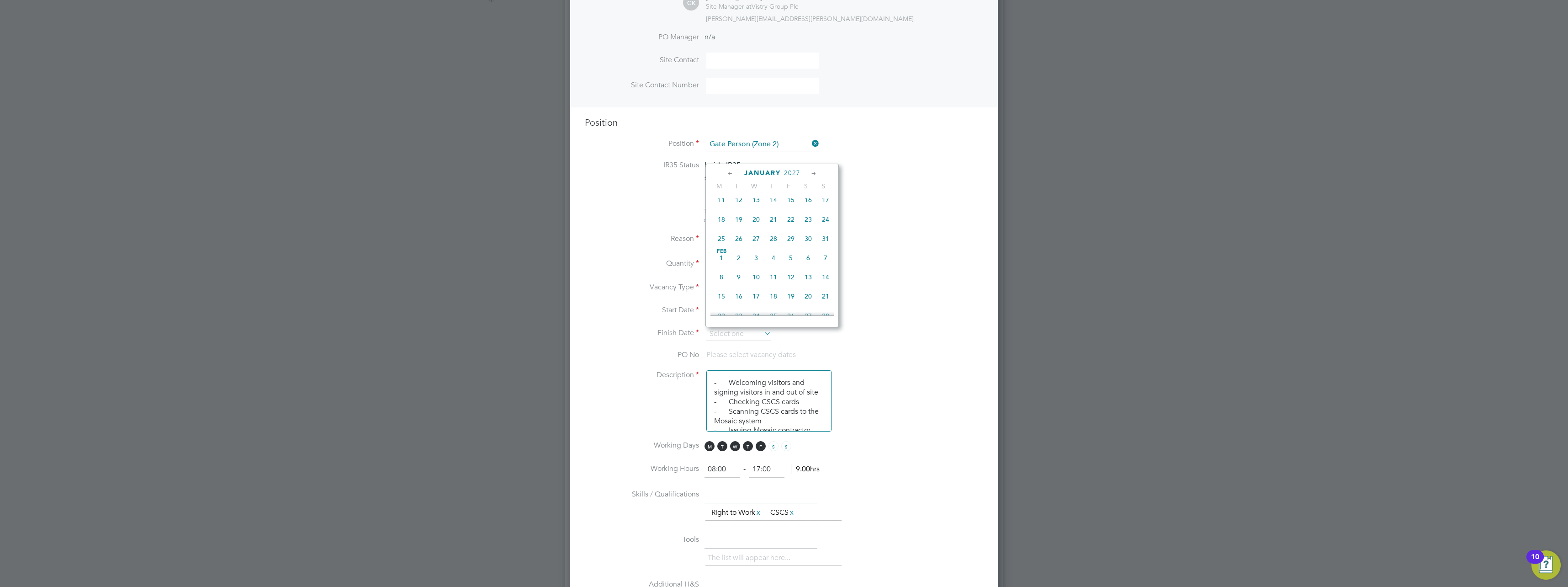
click at [735, 173] on icon at bounding box center [730, 174] width 9 height 10
click at [774, 250] on span "31" at bounding box center [773, 241] width 18 height 18
type input "[DATE]"
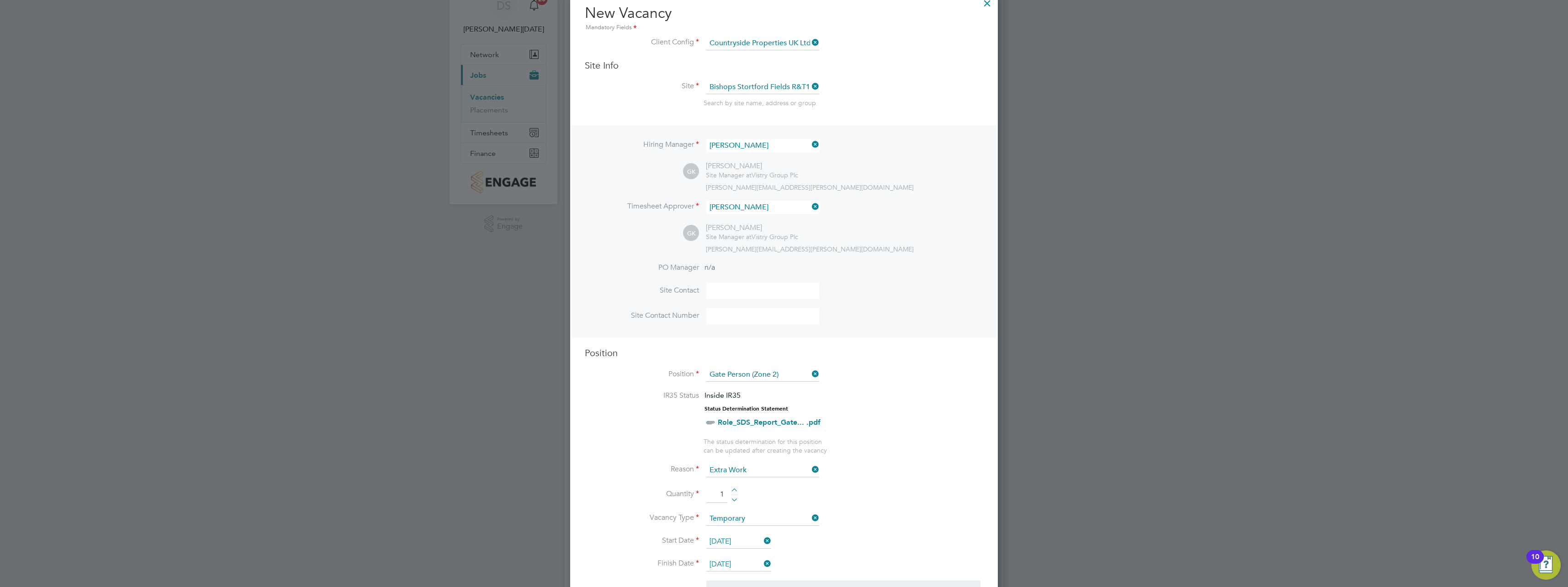
scroll to position [0, 0]
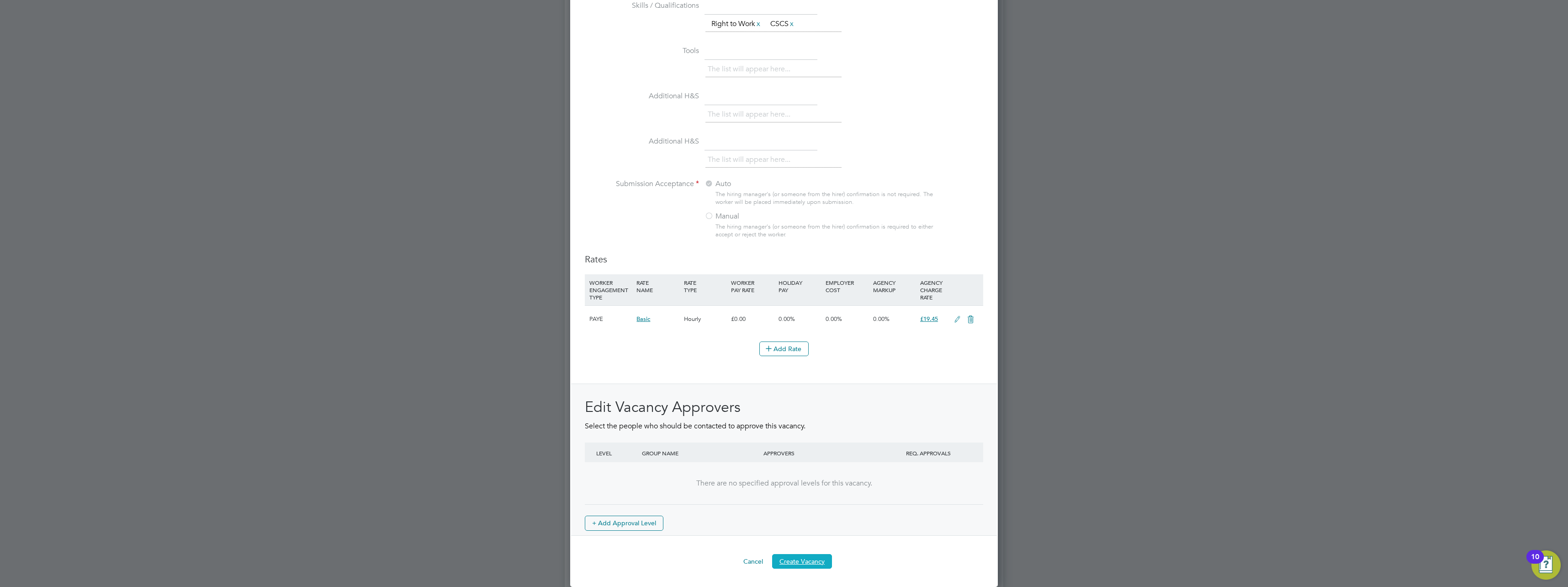
click at [800, 564] on button "Create Vacancy" at bounding box center [802, 561] width 60 height 15
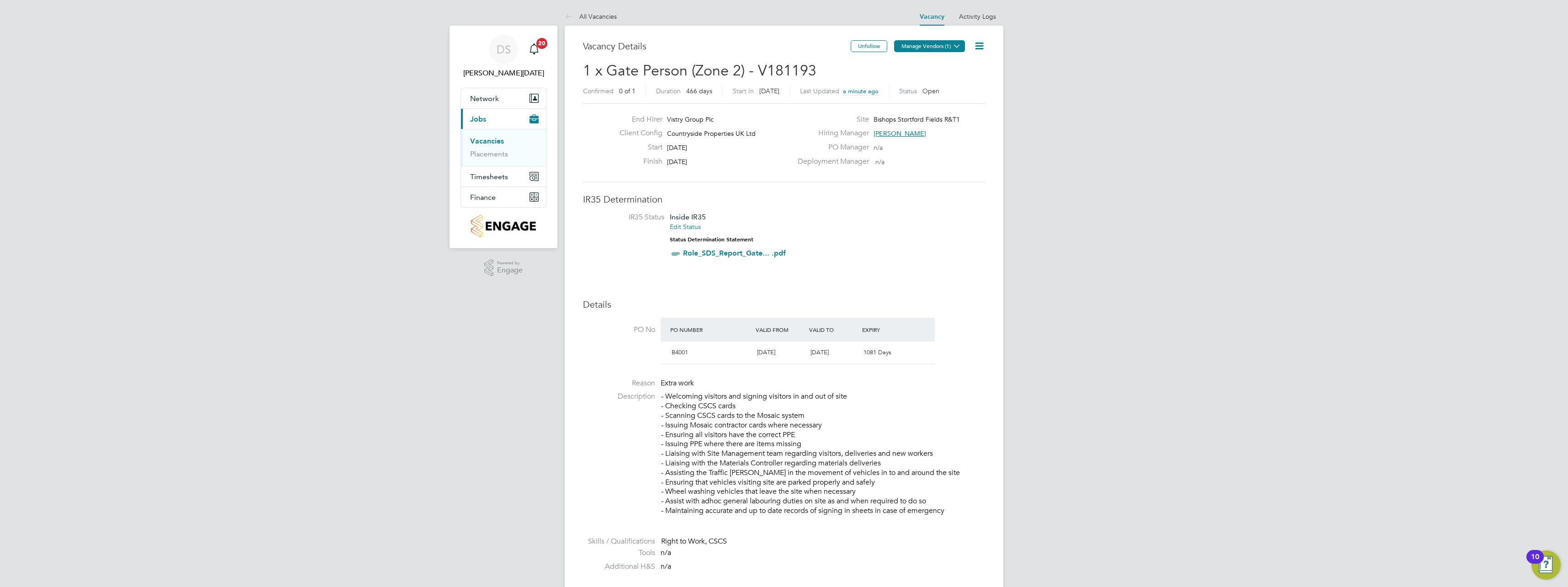
click at [933, 44] on button "Manage Vendors (1)" at bounding box center [929, 46] width 71 height 12
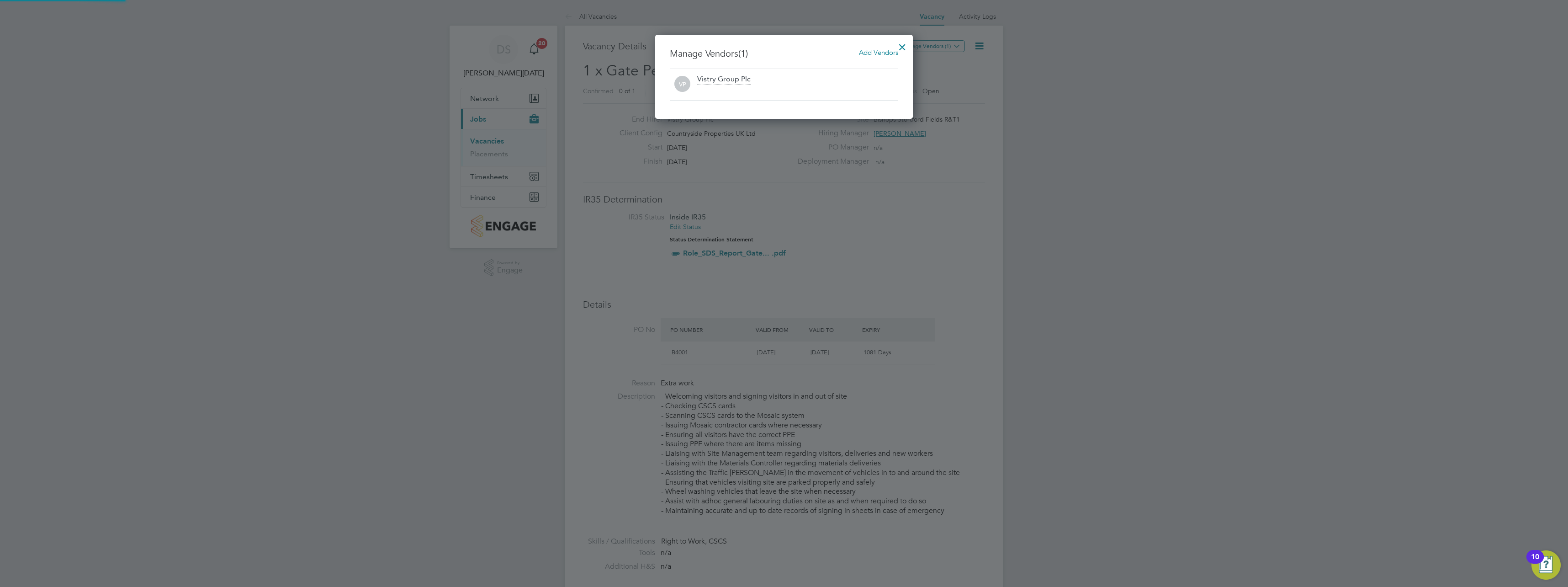
scroll to position [85, 258]
click at [875, 54] on span "Add Vendors" at bounding box center [878, 52] width 40 height 9
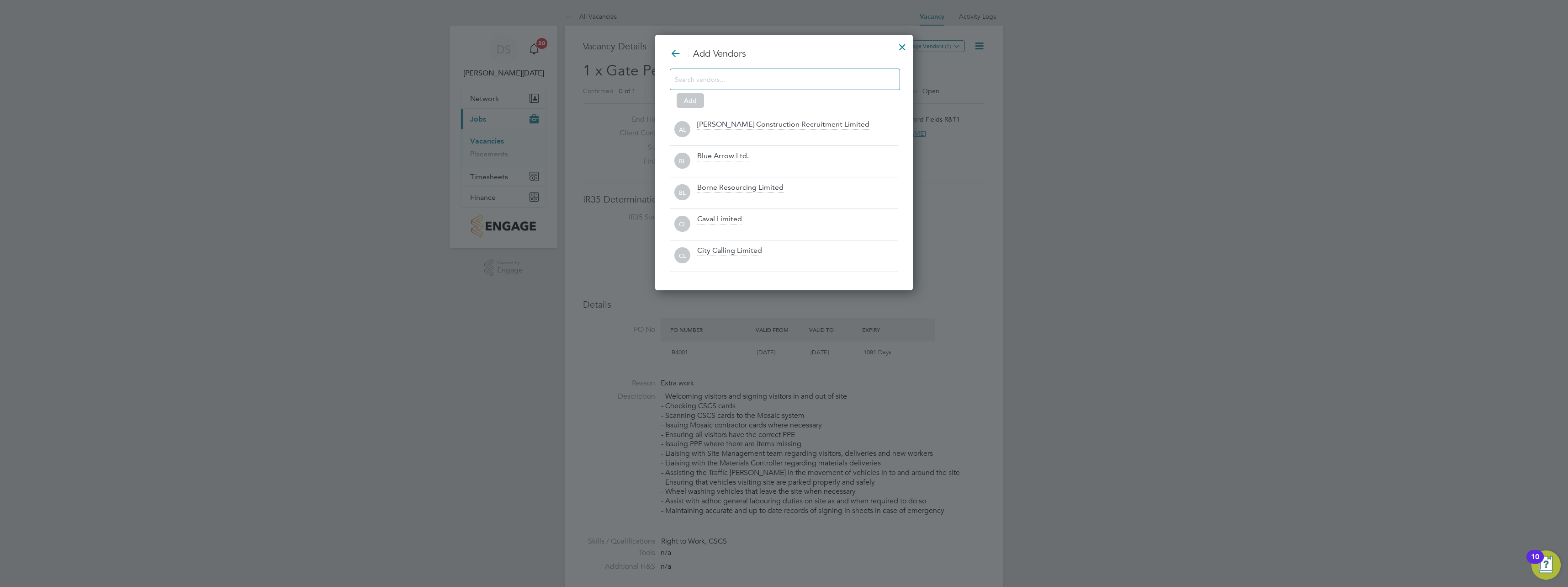
scroll to position [256, 258]
click at [822, 80] on input at bounding box center [778, 79] width 206 height 12
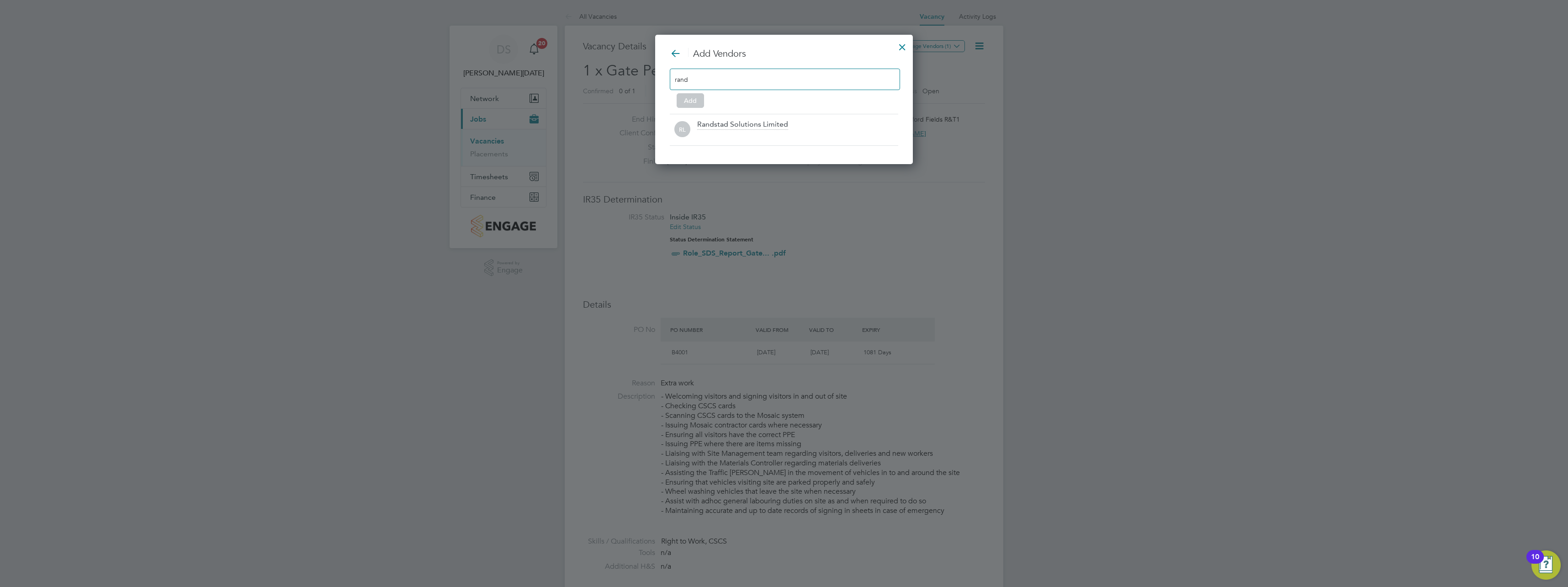
scroll to position [130, 258]
type input "rands"
click at [880, 128] on icon at bounding box center [883, 129] width 12 height 12
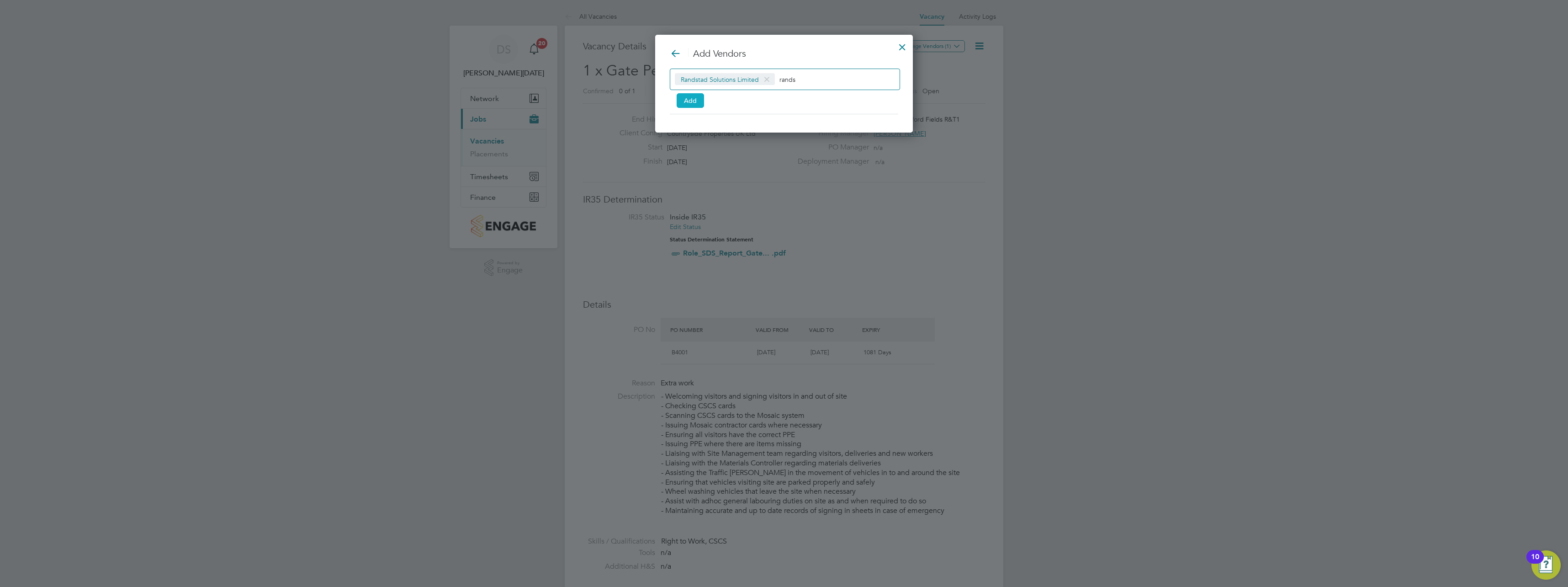
click at [681, 97] on button "Add" at bounding box center [690, 100] width 27 height 15
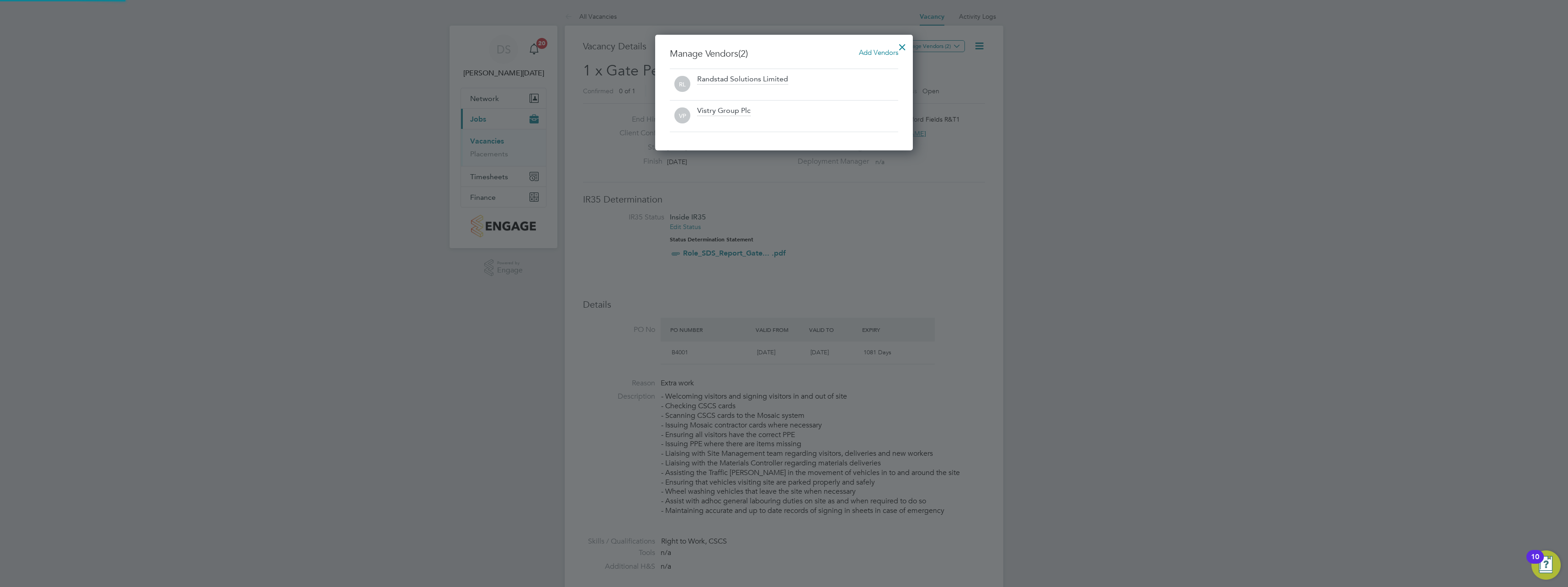
scroll to position [116, 258]
click at [900, 45] on div at bounding box center [902, 44] width 16 height 16
